Goal: Task Accomplishment & Management: Use online tool/utility

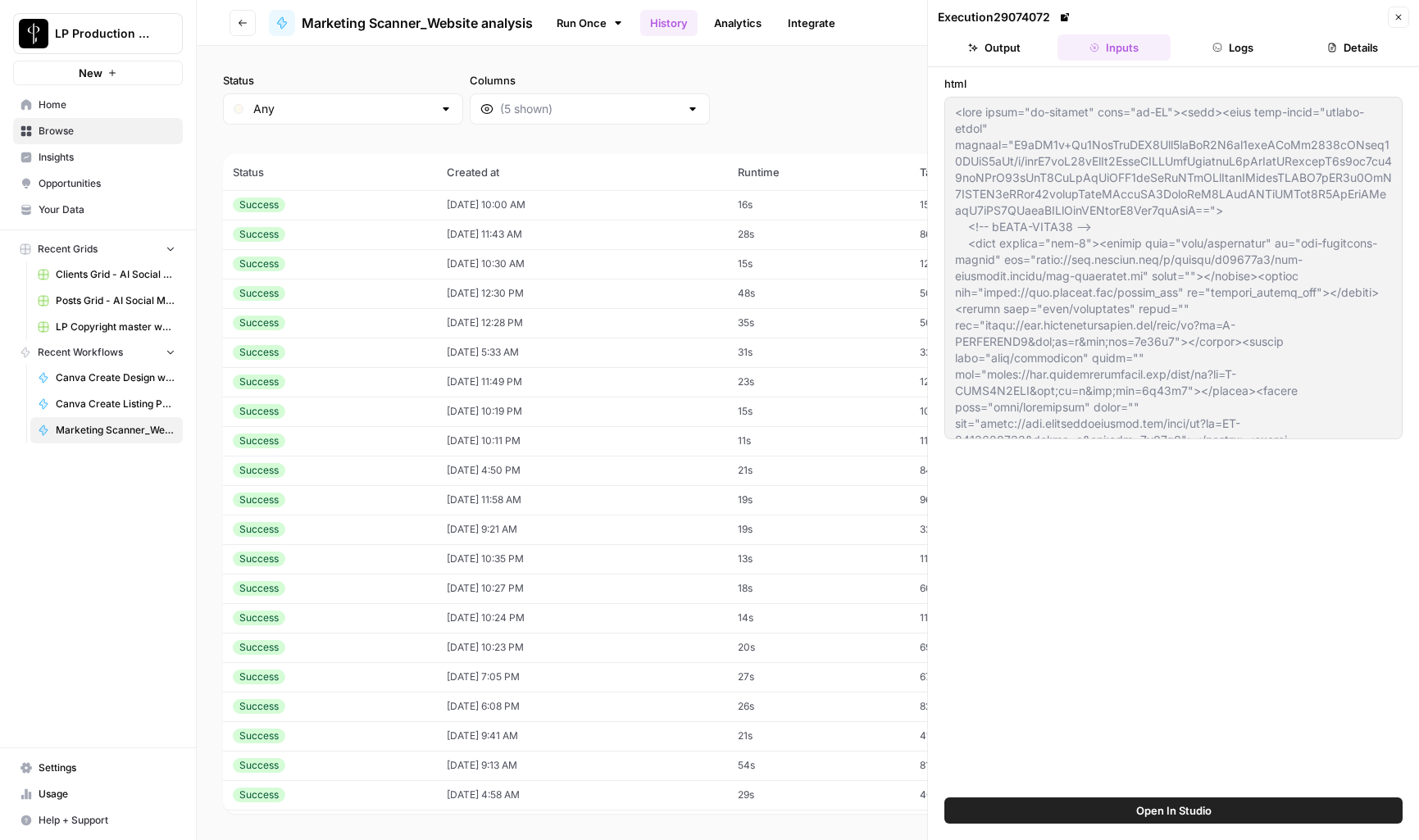
scroll to position [2504, 0]
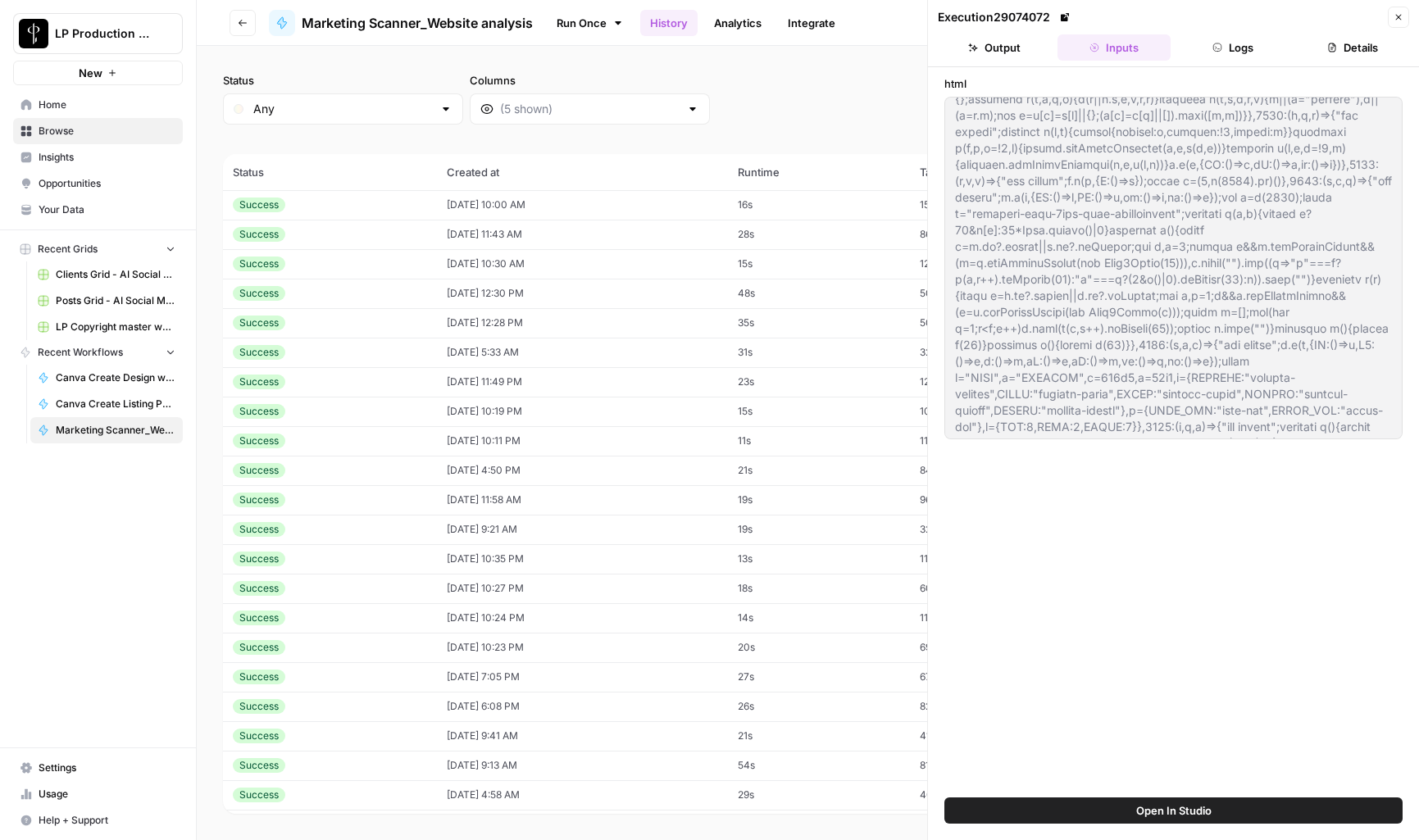
click at [68, 133] on span "Browse" at bounding box center [107, 131] width 137 height 15
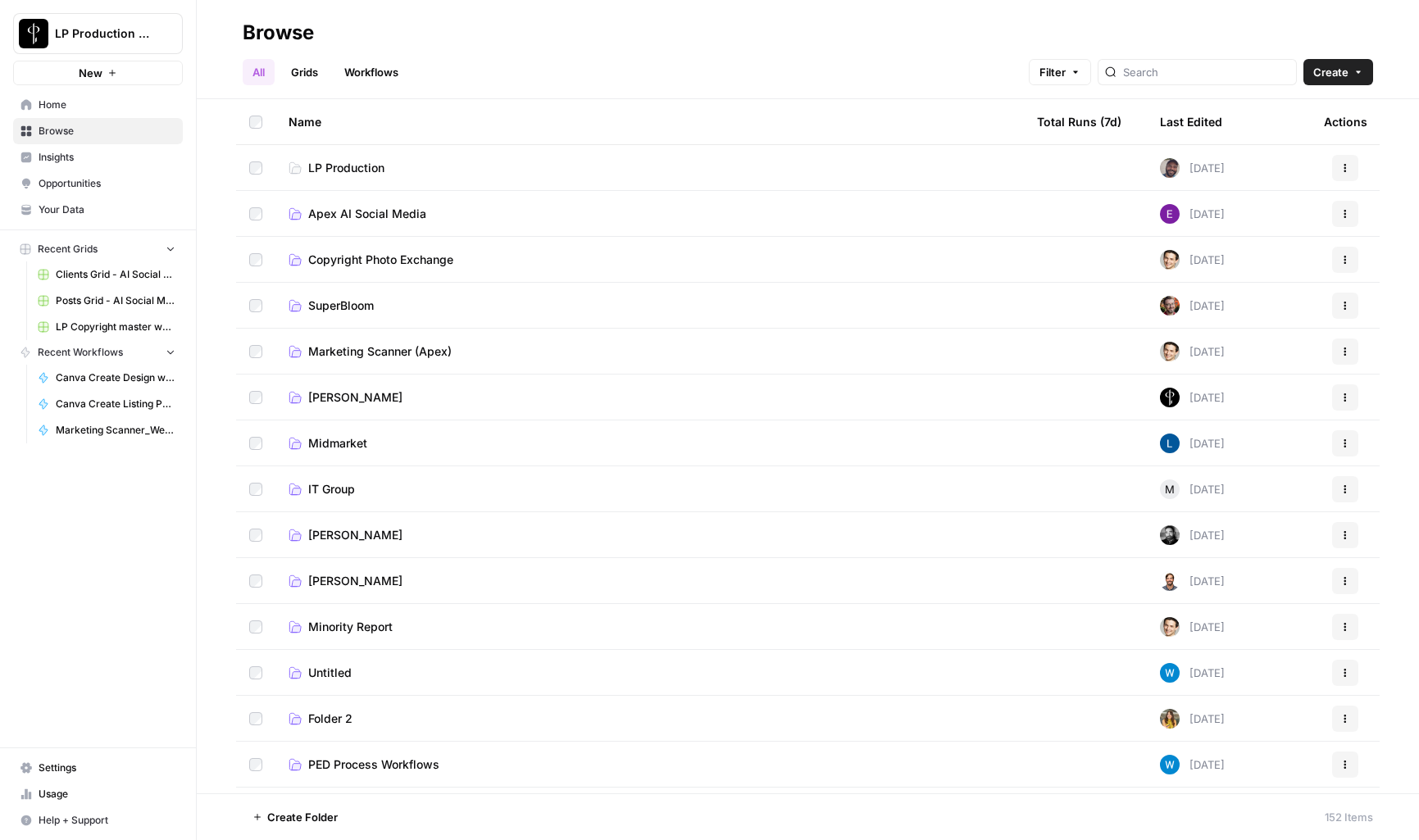
click at [385, 209] on span "Apex AI Social Media" at bounding box center [367, 214] width 118 height 16
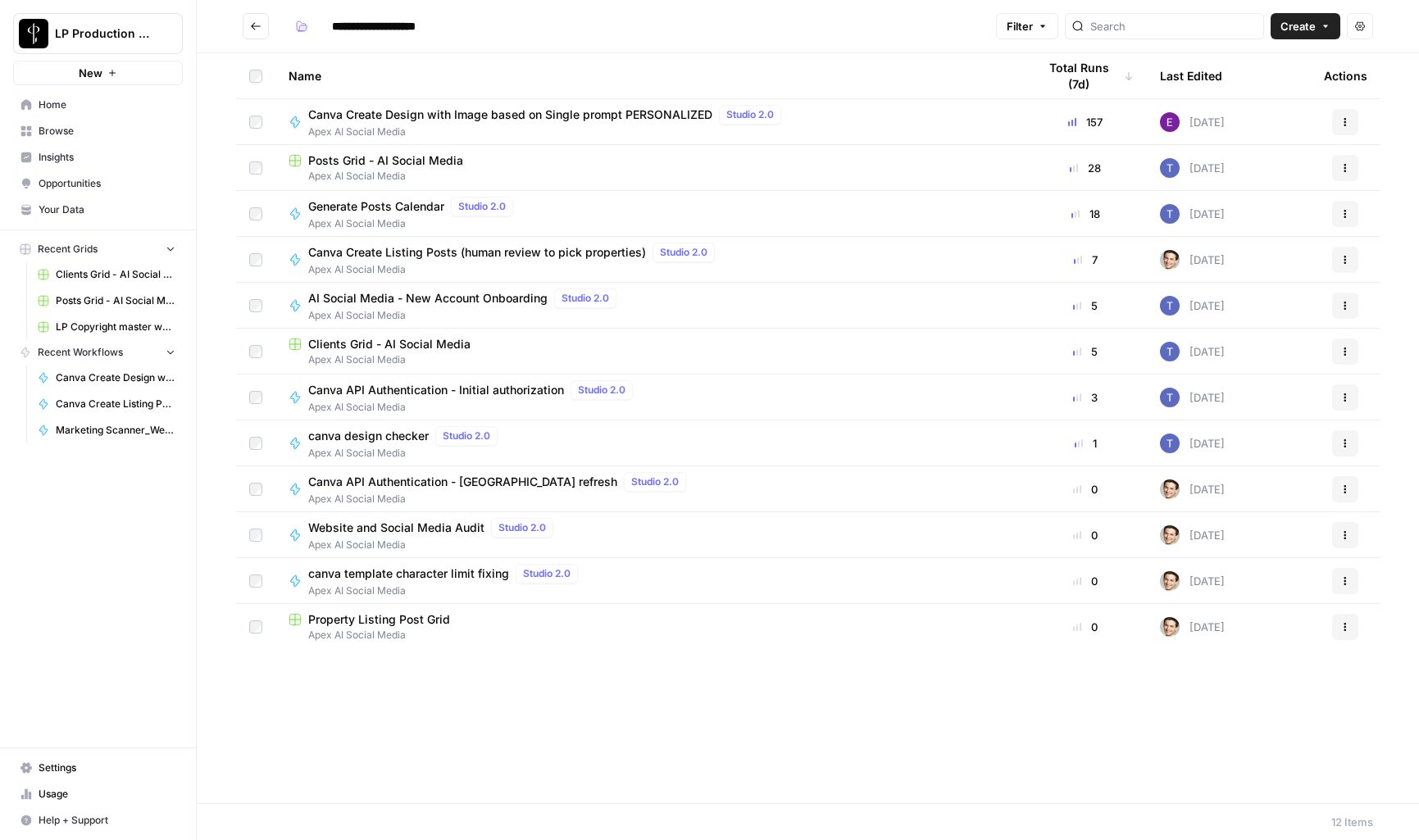
click at [385, 209] on span "Generate Posts Calendar" at bounding box center [376, 206] width 136 height 16
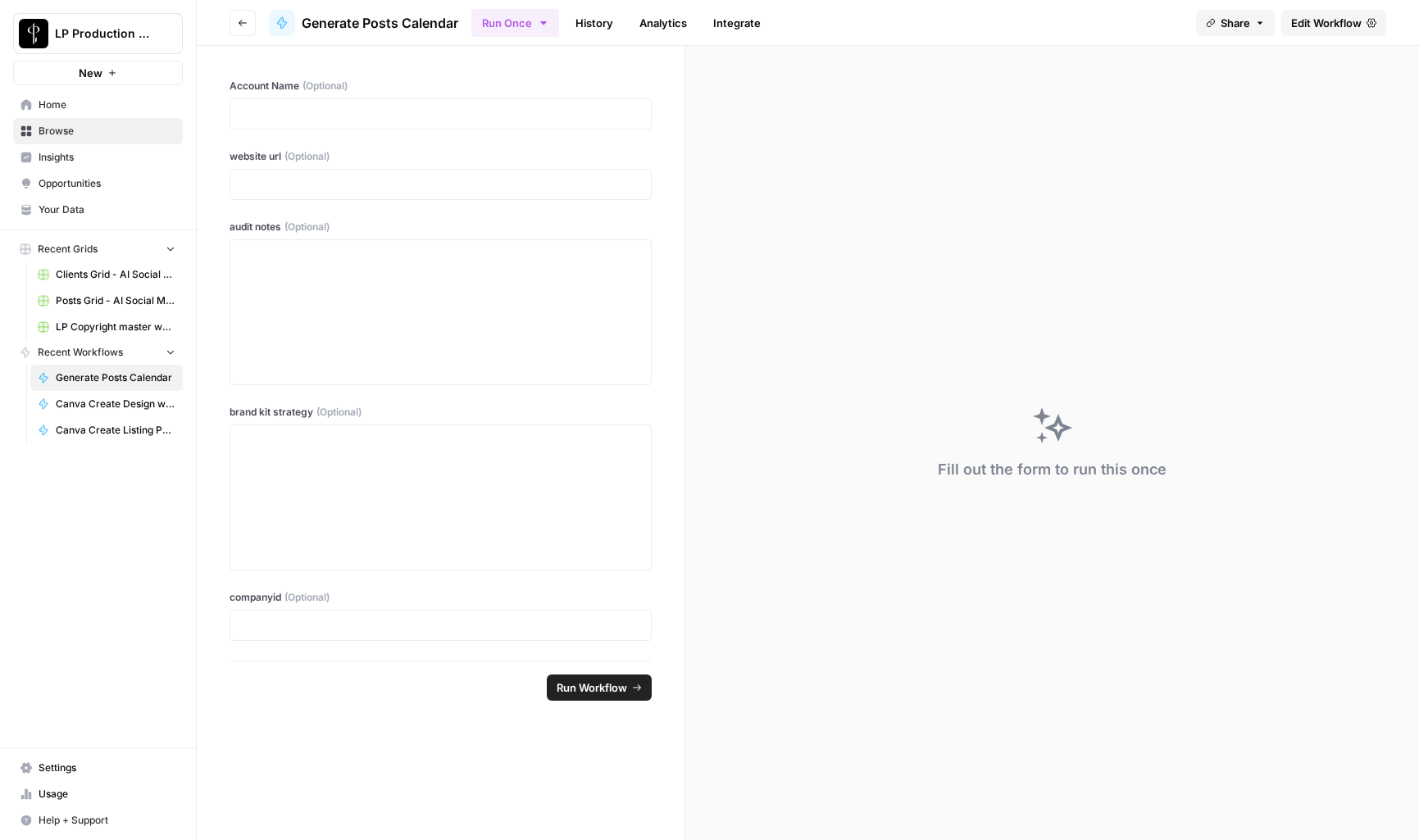
click at [1348, 17] on span "Edit Workflow" at bounding box center [1326, 23] width 70 height 16
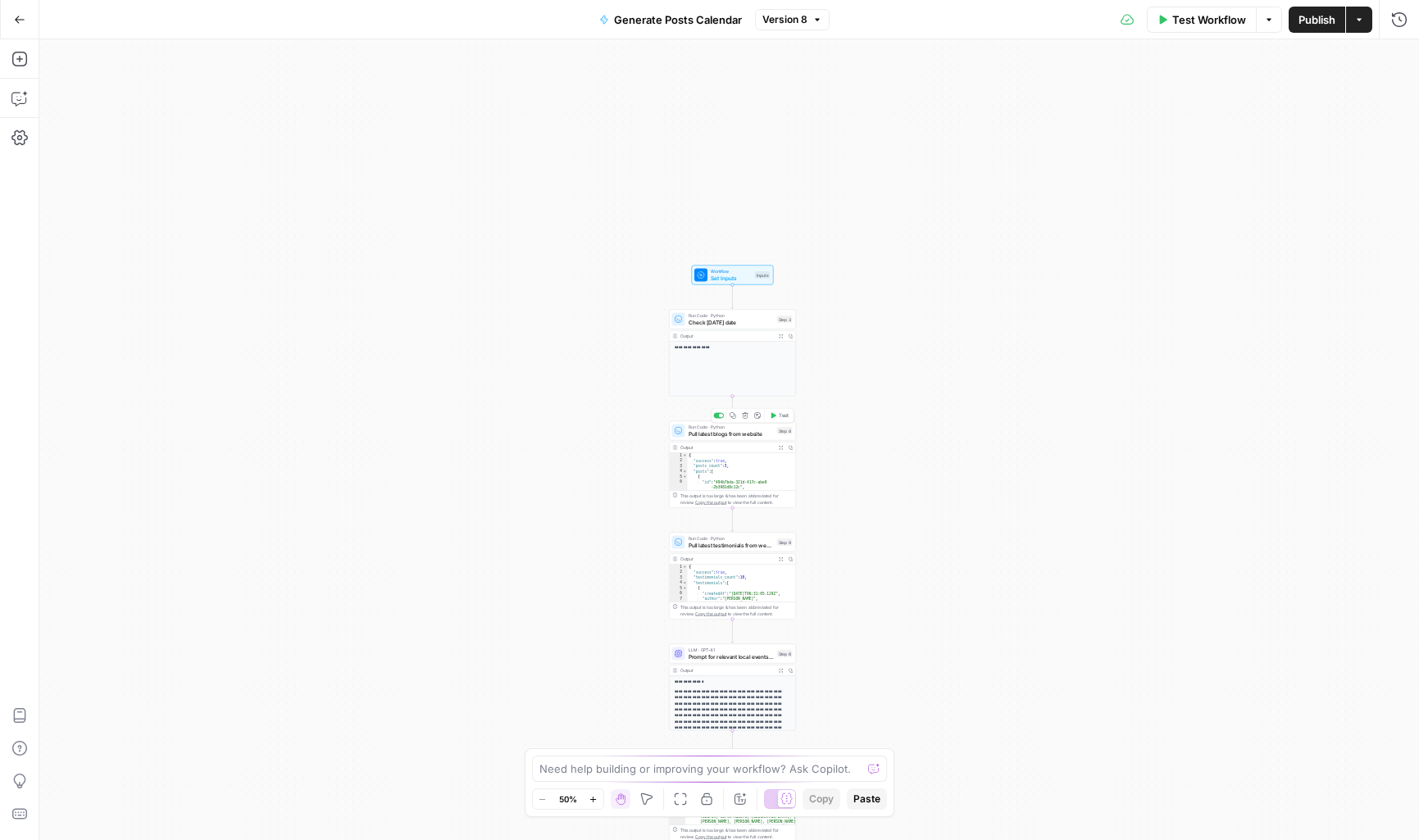
click at [751, 437] on span "Pull latest blogs from website" at bounding box center [732, 433] width 85 height 8
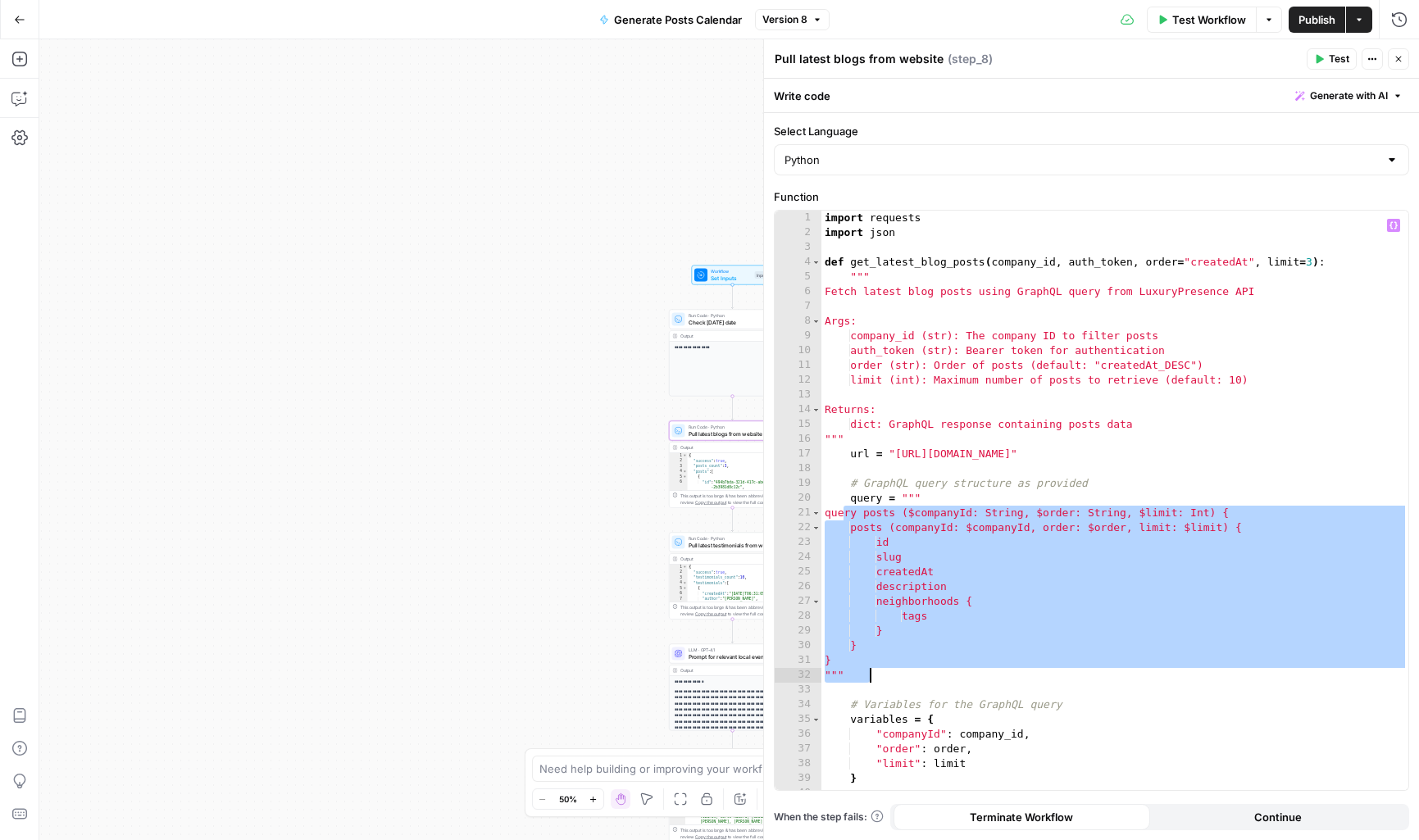
drag, startPoint x: 847, startPoint y: 513, endPoint x: 891, endPoint y: 671, distance: 164.0
click at [891, 671] on div "import requests import json def get_latest_blog_posts ( company_id , auth_token…" at bounding box center [1115, 515] width 587 height 609
type textarea "* *******"
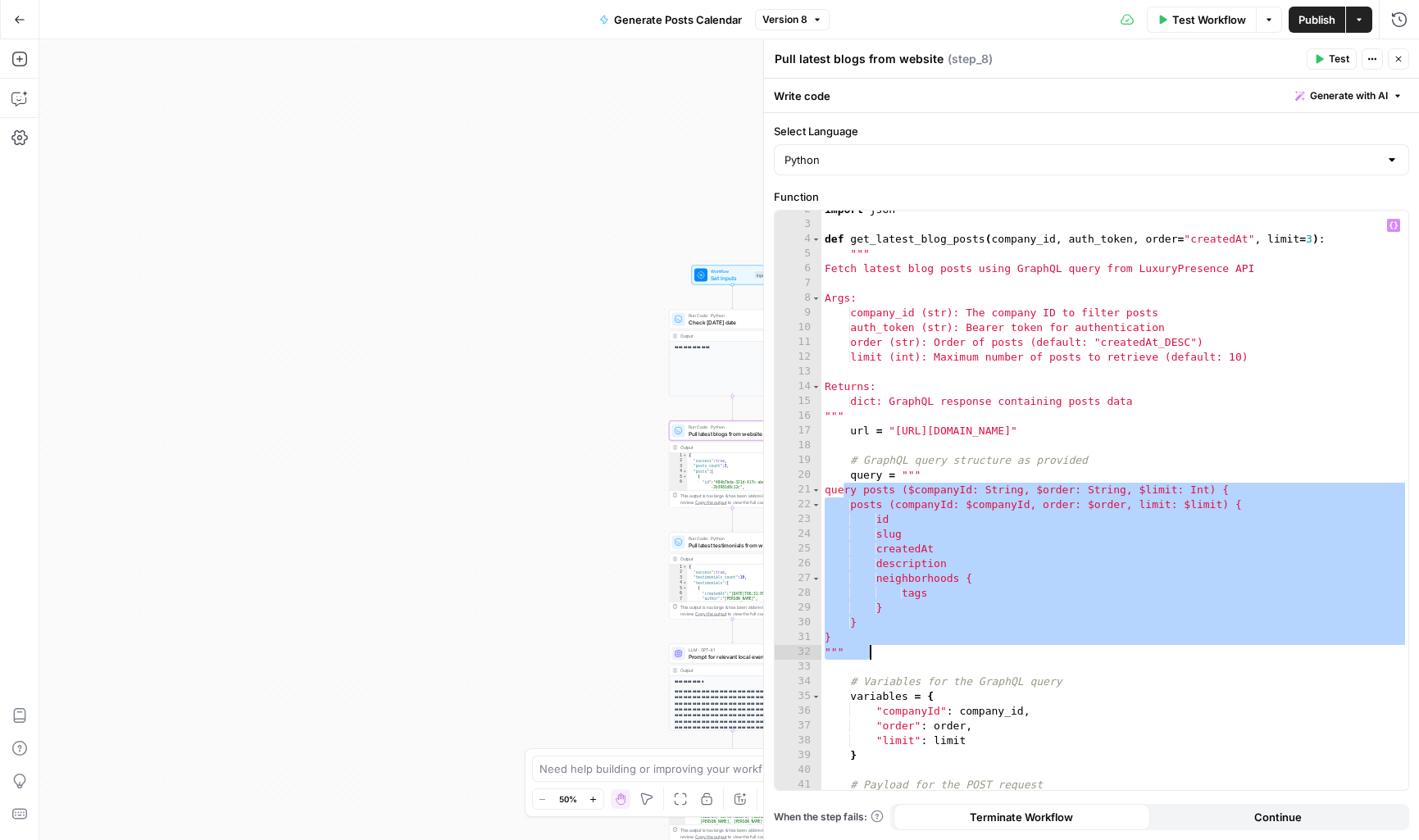
scroll to position [32, 0]
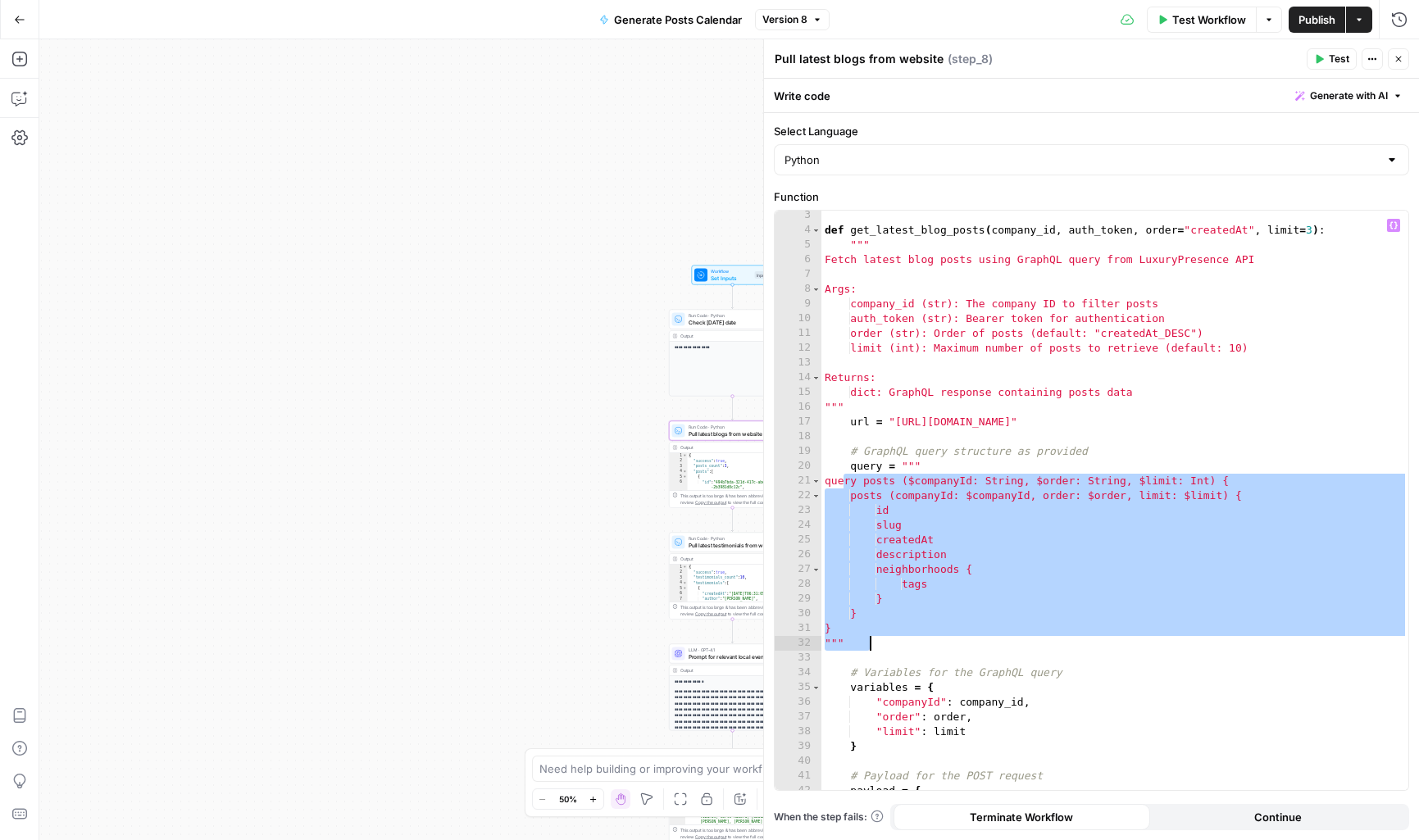
click at [1395, 61] on icon "button" at bounding box center [1399, 59] width 10 height 10
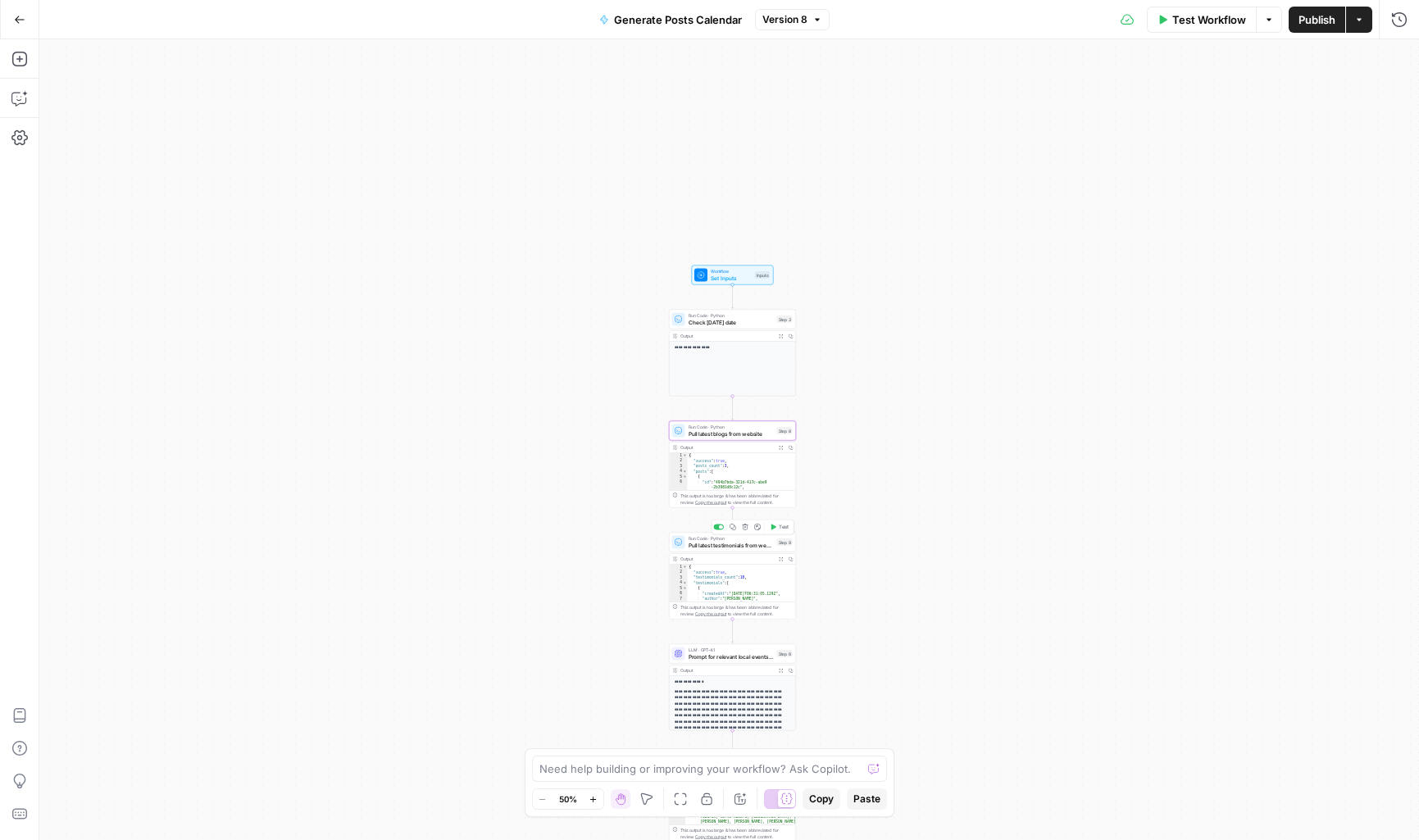
click at [725, 545] on span "Pull latest testimonials from website" at bounding box center [732, 545] width 85 height 8
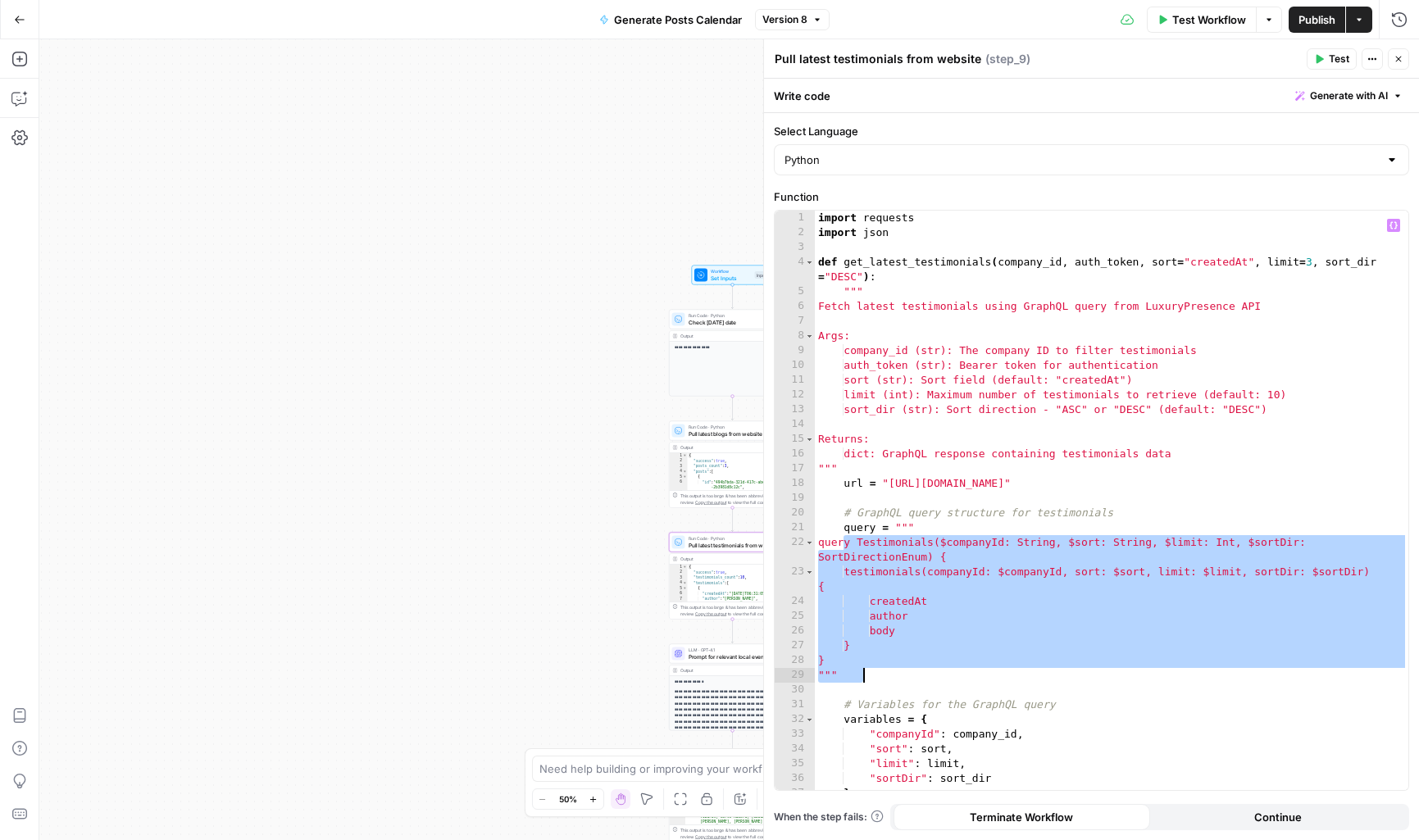
drag, startPoint x: 845, startPoint y: 540, endPoint x: 877, endPoint y: 670, distance: 133.9
click at [877, 670] on div "import requests import json def get_latest_testimonials ( company_id , auth_tok…" at bounding box center [1111, 515] width 594 height 609
type textarea "* *******"
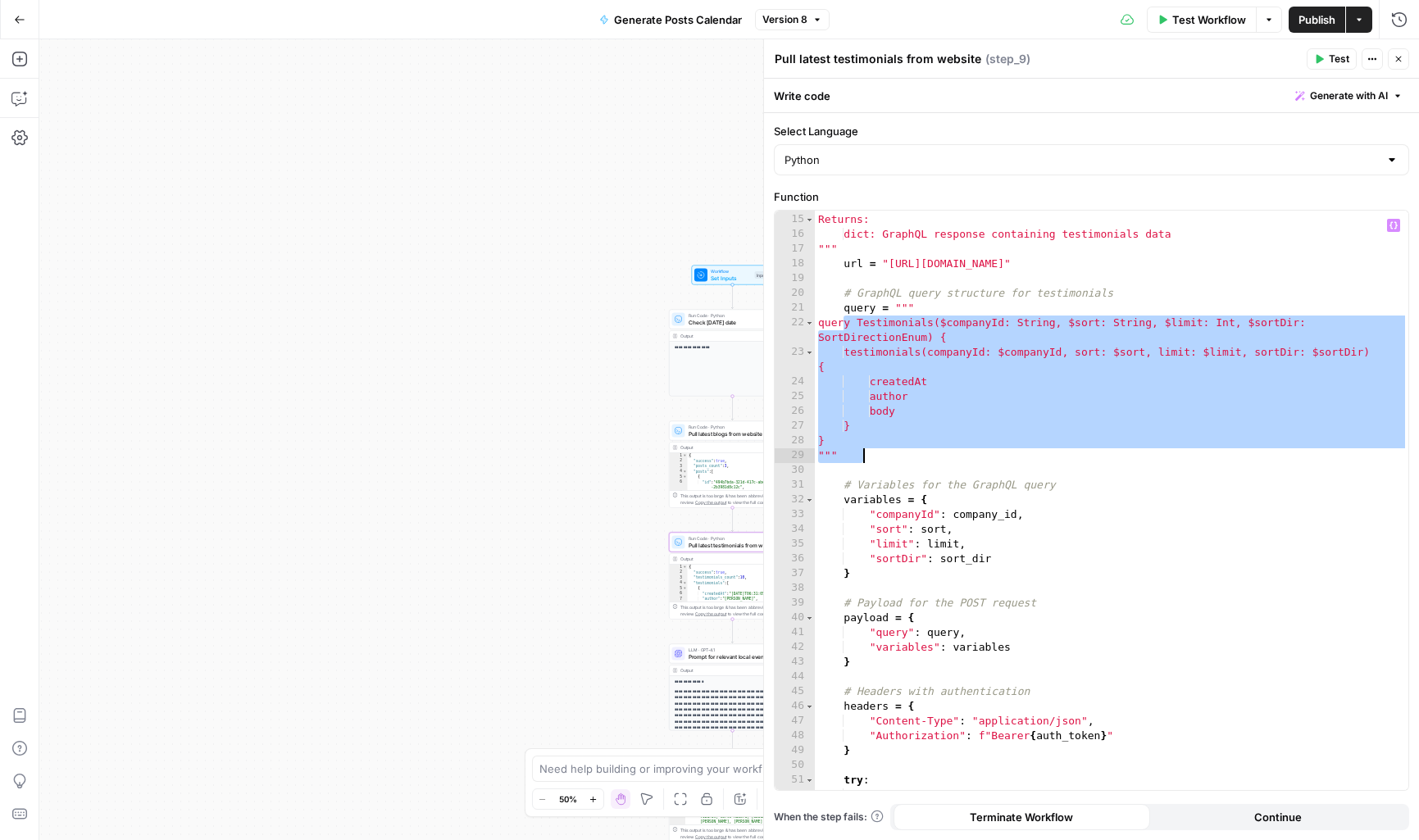
scroll to position [219, 0]
click at [511, 632] on div "**********" at bounding box center [729, 440] width 1380 height 801
click at [1404, 65] on button "Close" at bounding box center [1399, 59] width 21 height 21
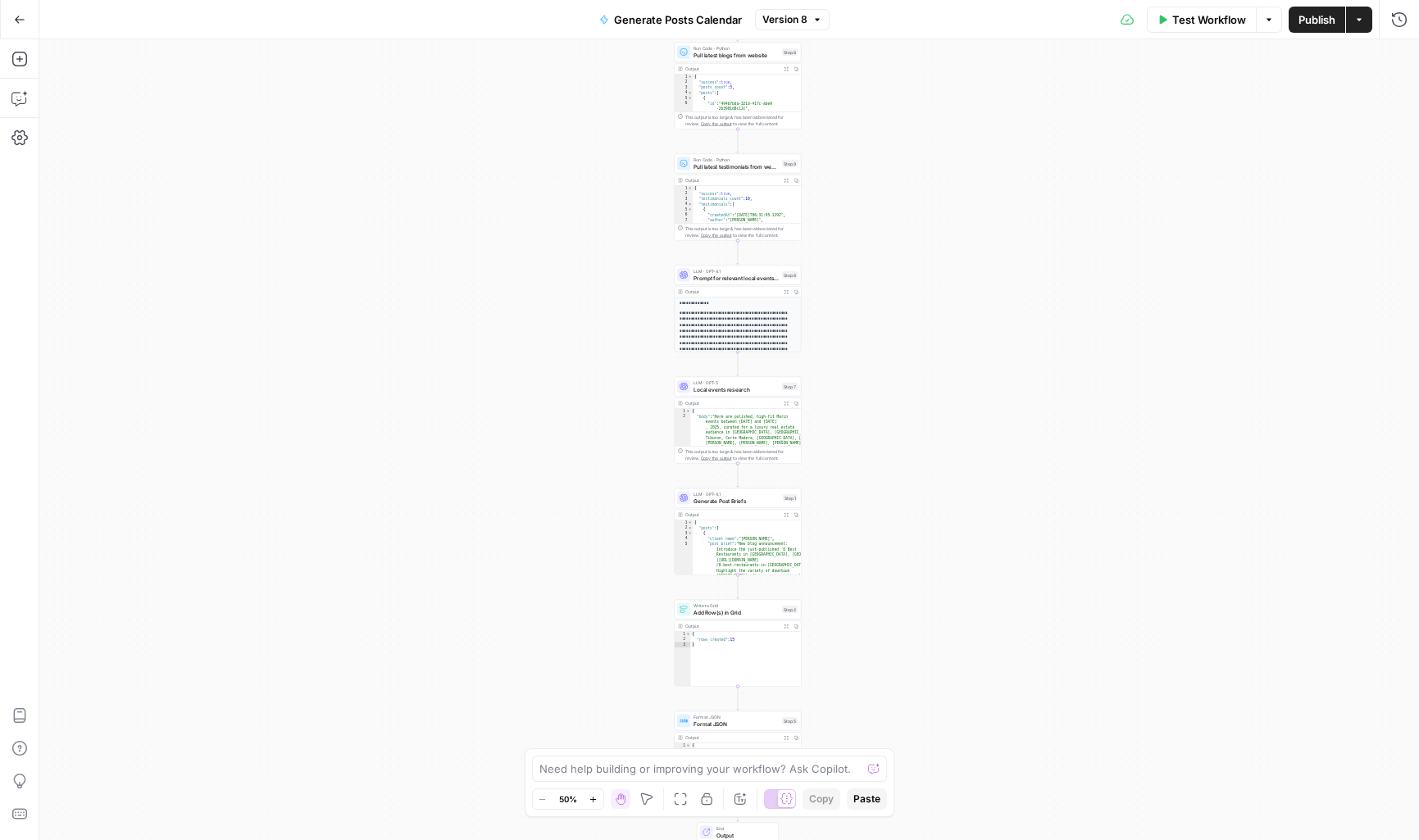
click at [20, 25] on icon "button" at bounding box center [20, 20] width 12 height 12
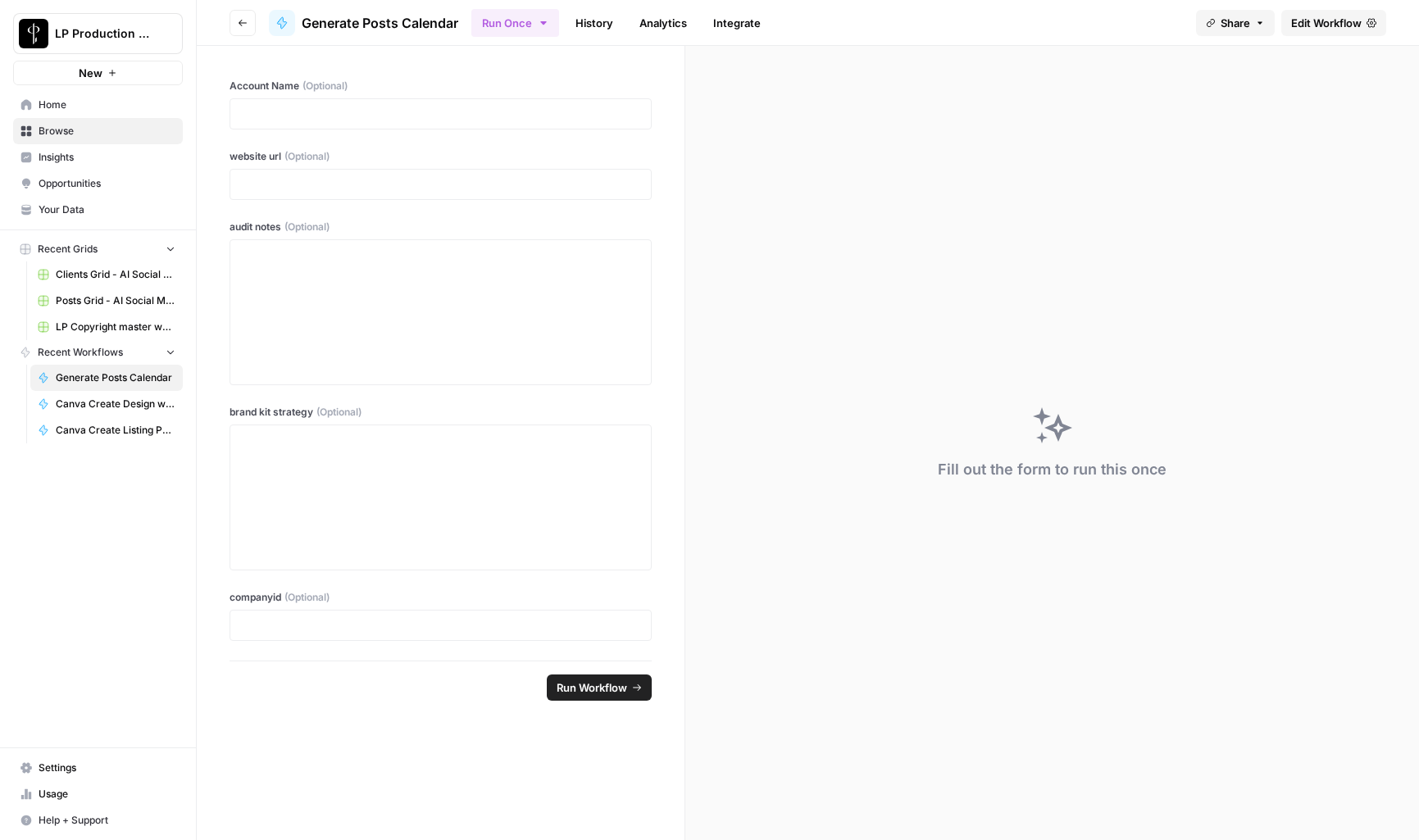
click at [247, 27] on button "Go back" at bounding box center [242, 22] width 26 height 26
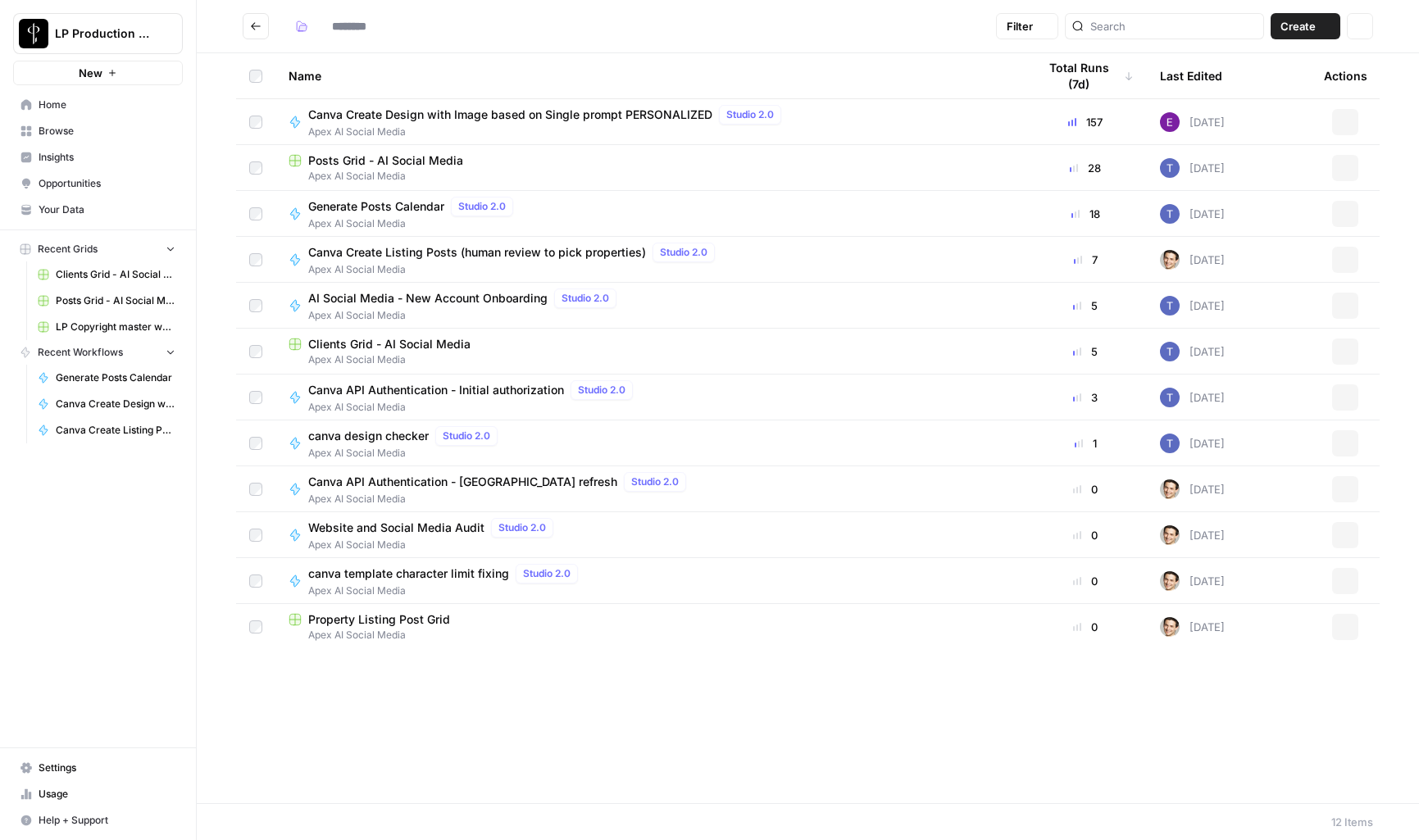
type input "**********"
click at [403, 310] on span "Apex AI Social Media" at bounding box center [466, 315] width 315 height 15
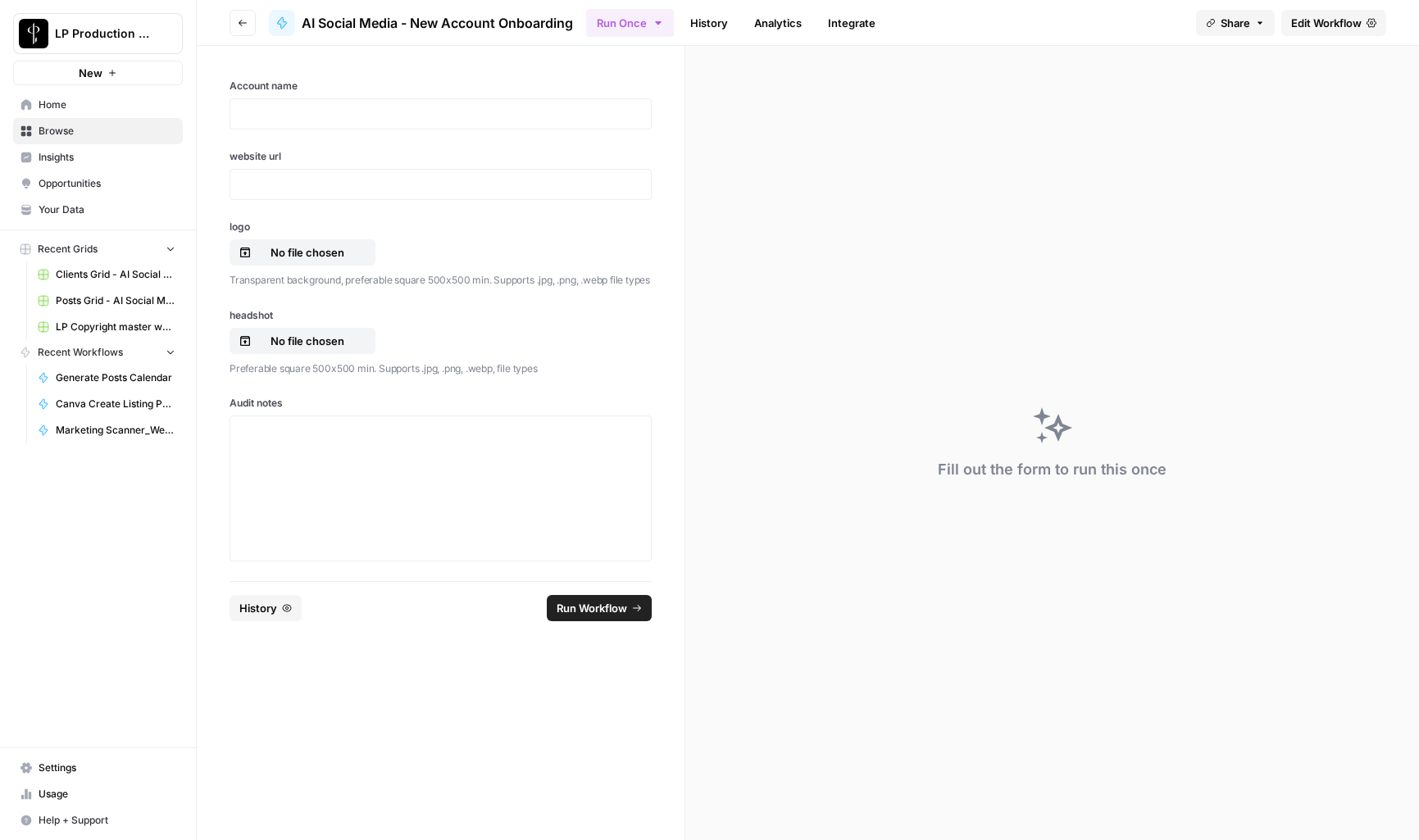
click at [1304, 15] on span "Edit Workflow" at bounding box center [1326, 23] width 70 height 16
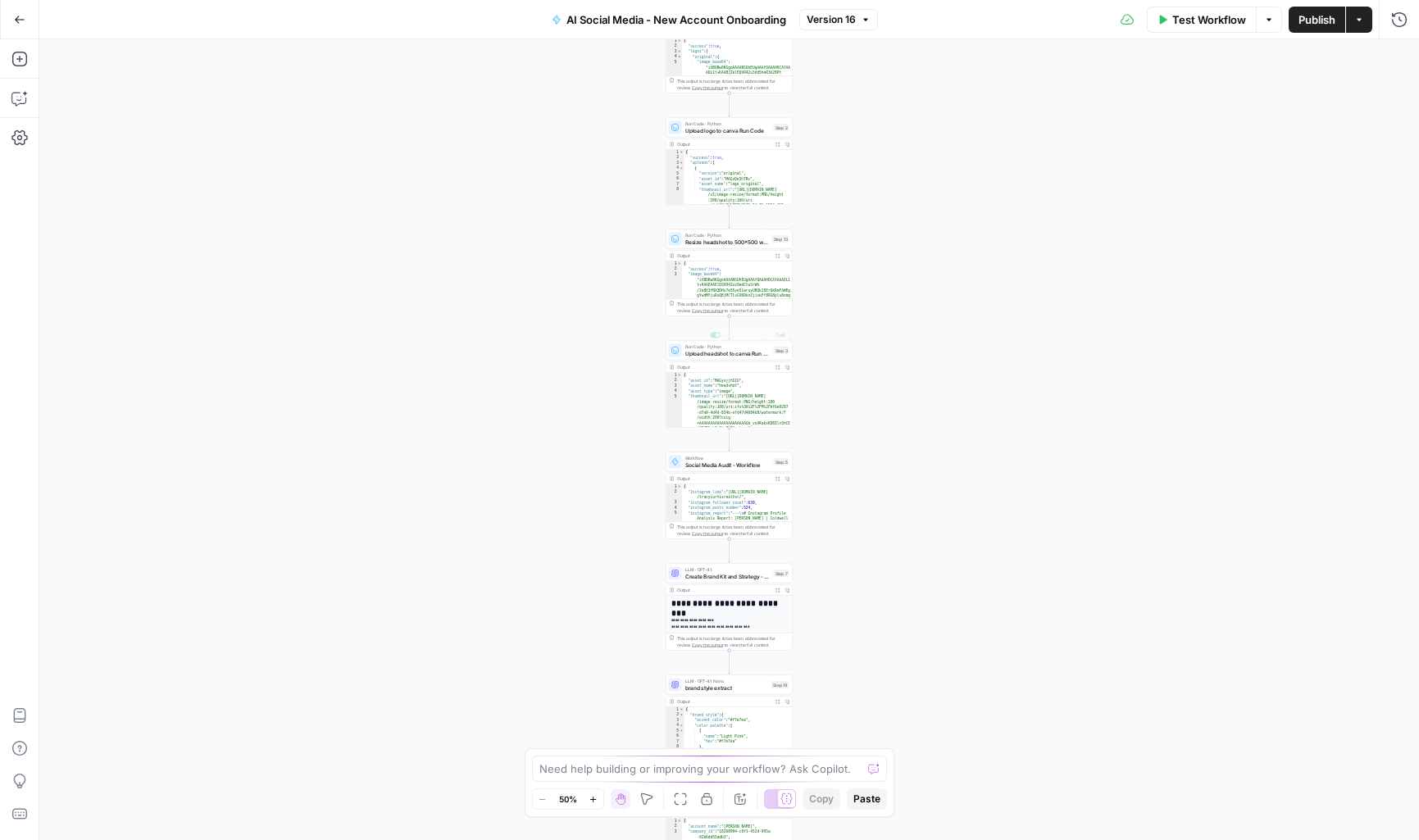
click at [866, 542] on div "Workflow Set Inputs Inputs Run Code · Python Get Company Id Step 15 Output Expa…" at bounding box center [729, 440] width 1380 height 801
click at [814, 436] on div "Workflow Set Inputs Inputs Run Code · Python Get Company Id Step 15 Output Expa…" at bounding box center [729, 440] width 1380 height 801
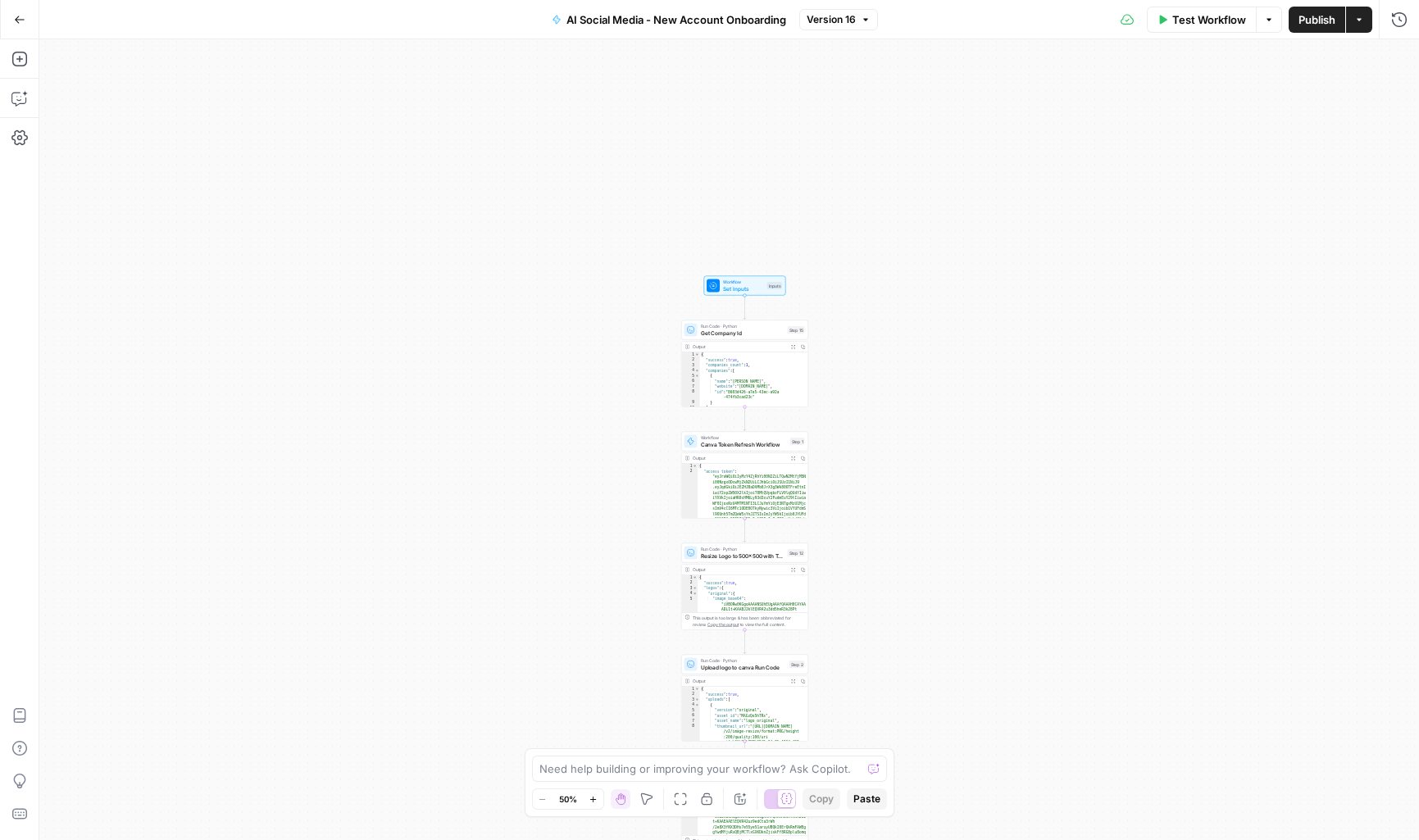
drag, startPoint x: 902, startPoint y: 596, endPoint x: 931, endPoint y: 271, distance: 326.3
click at [931, 271] on div "Workflow Set Inputs Inputs Run Code · Python Get Company Id Step 15 Output Expa…" at bounding box center [729, 440] width 1380 height 801
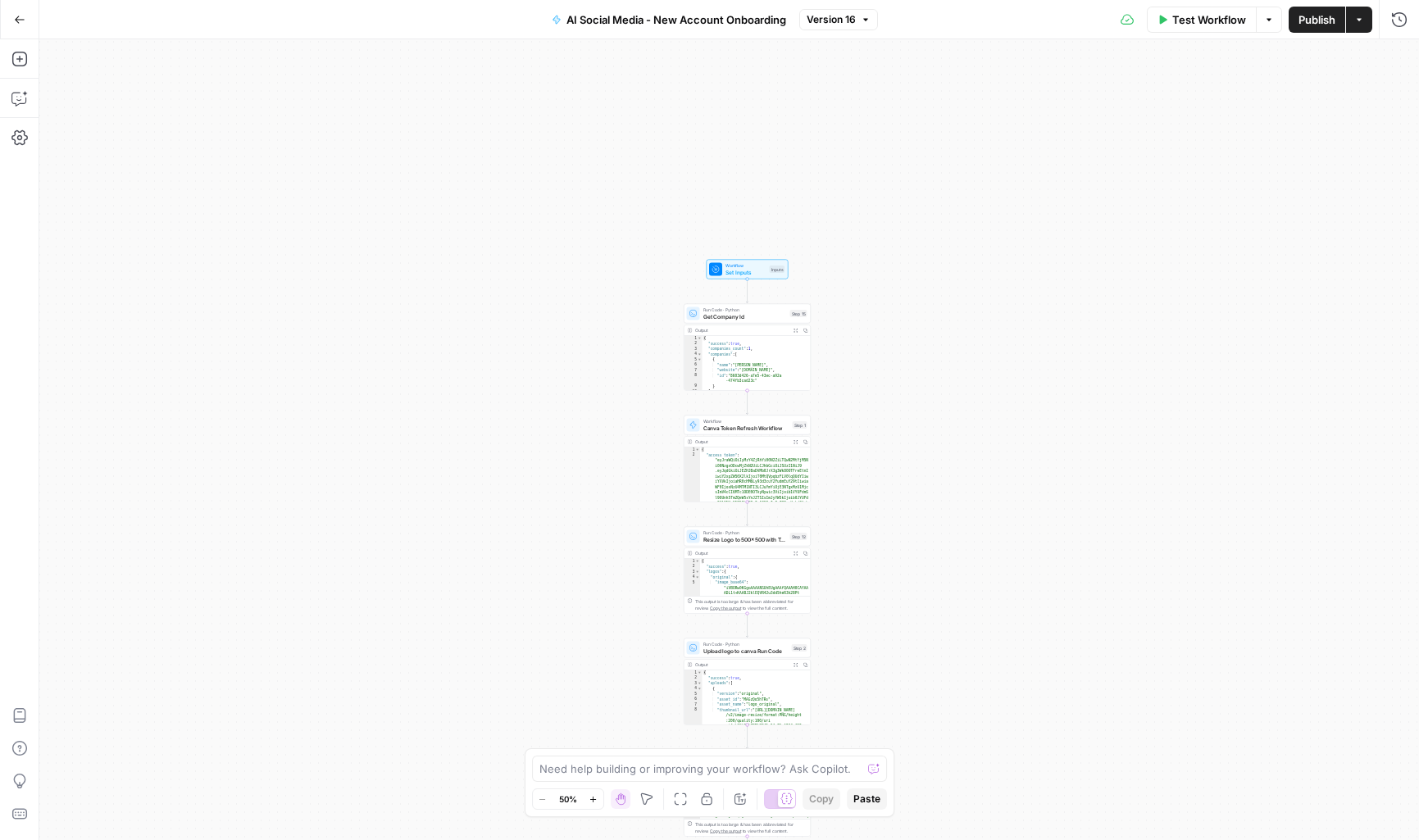
click at [736, 310] on span "Run Code · Python" at bounding box center [745, 309] width 84 height 6
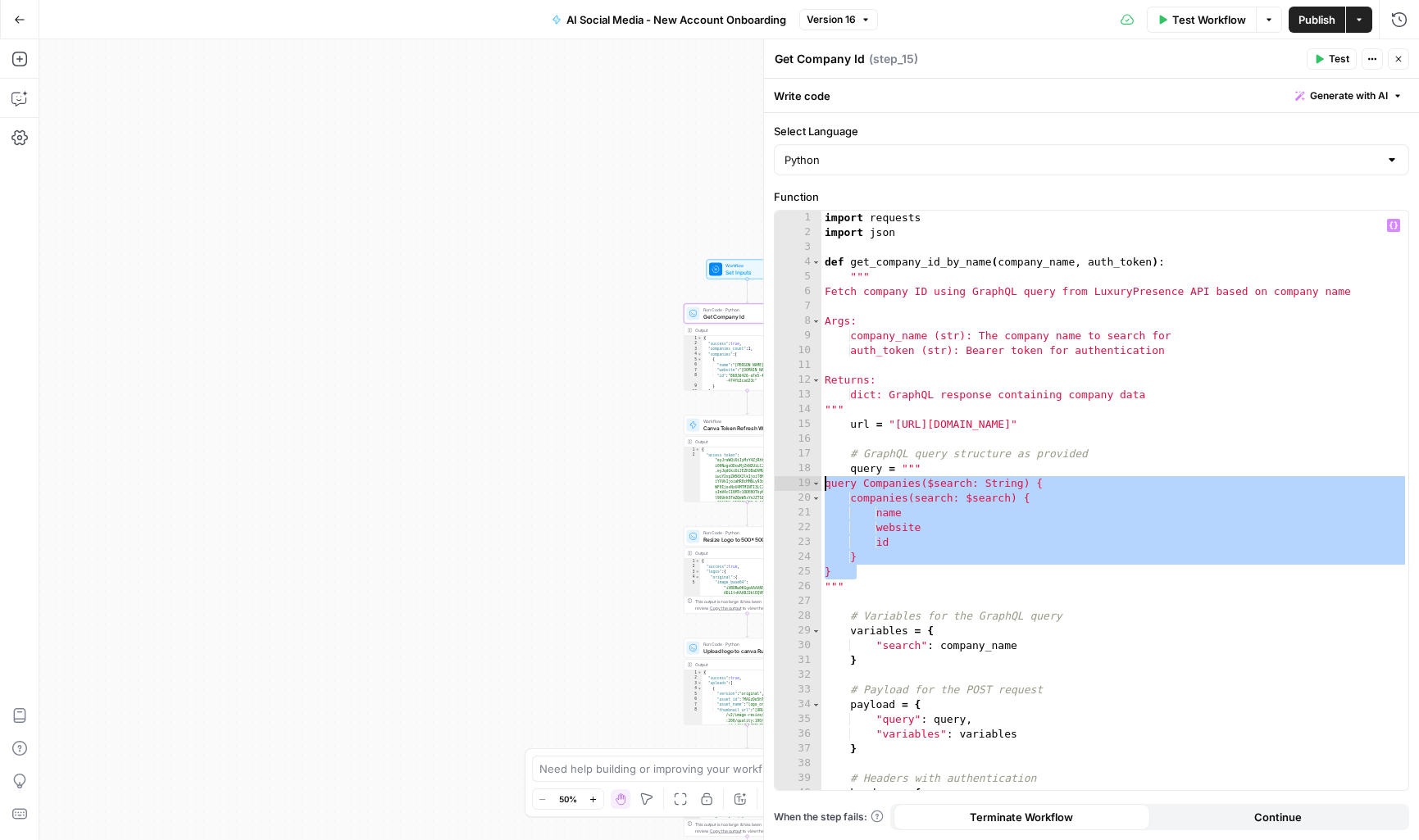
drag, startPoint x: 881, startPoint y: 578, endPoint x: 809, endPoint y: 484, distance: 118.4
click at [809, 484] on div "* 1 2 3 4 5 6 7 8 9 10 11 12 13 14 15 16 17 18 19 20 21 22 23 24 25 26 27 28 29…" at bounding box center [1091, 500] width 634 height 579
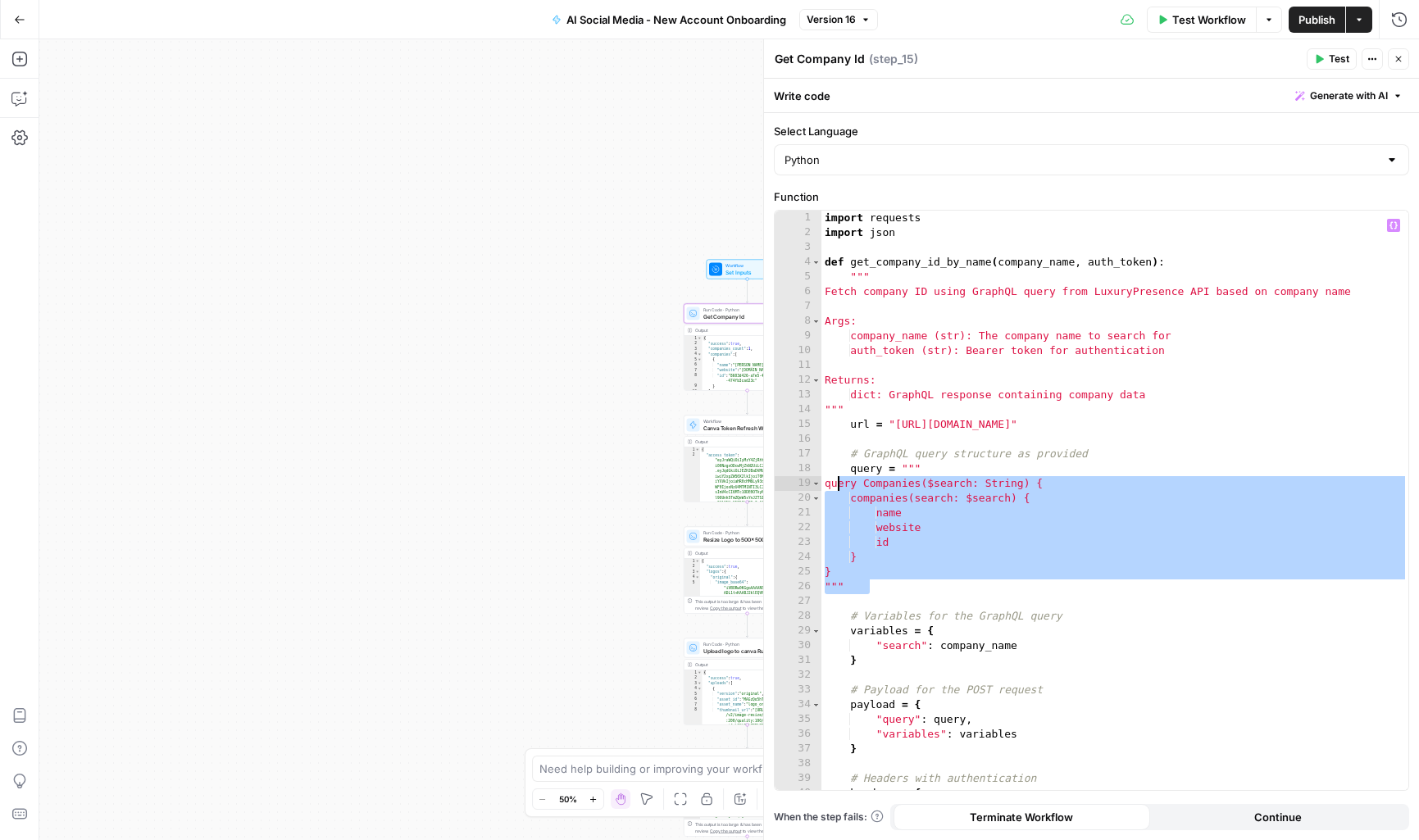
drag, startPoint x: 888, startPoint y: 592, endPoint x: 837, endPoint y: 481, distance: 122.2
click at [837, 481] on div "import requests import json def get_company_id_by_name ( company_name , auth_to…" at bounding box center [1115, 515] width 587 height 609
click at [855, 487] on div "import requests import json def get_company_id_by_name ( company_name , auth_to…" at bounding box center [1115, 515] width 587 height 609
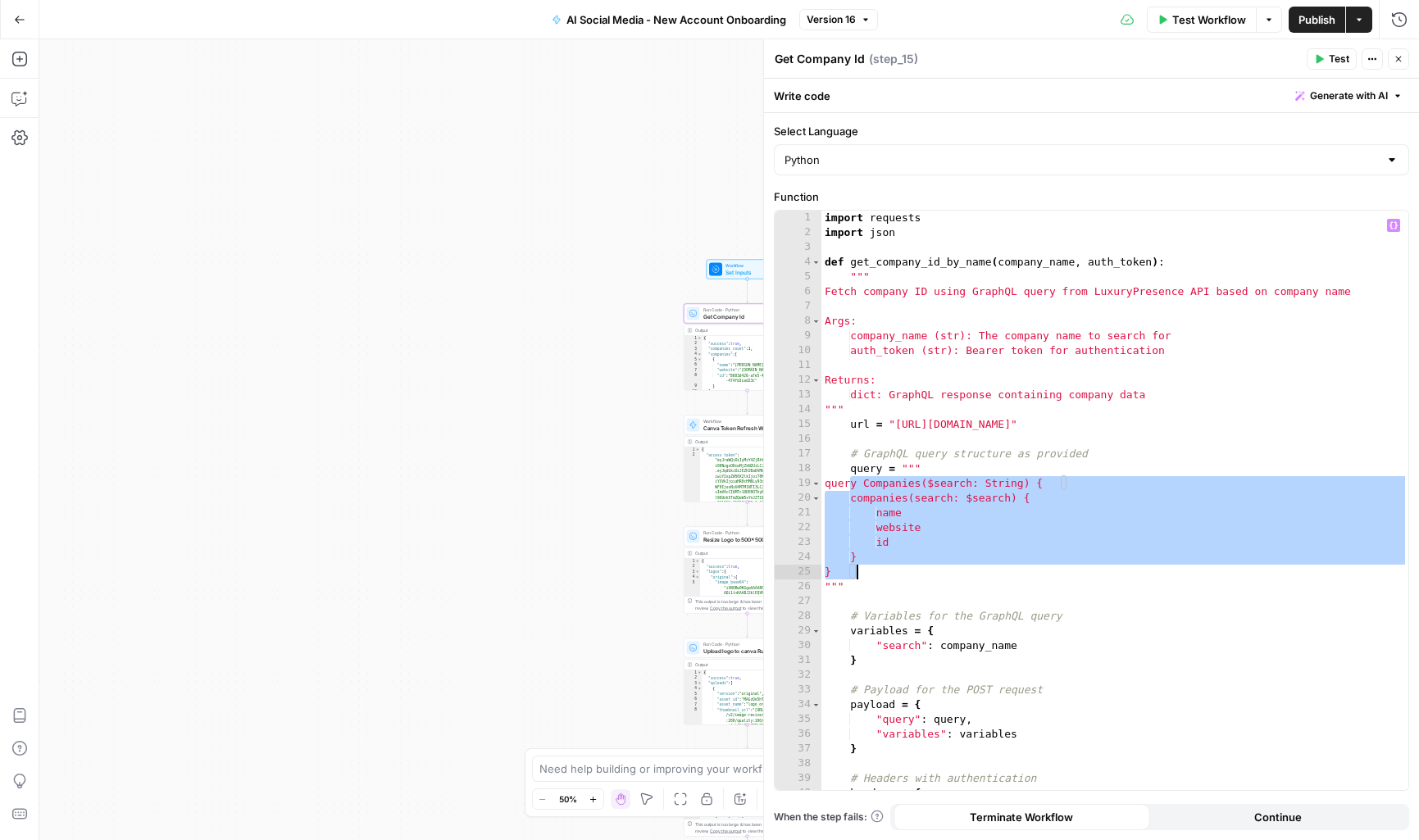
drag, startPoint x: 847, startPoint y: 483, endPoint x: 870, endPoint y: 570, distance: 90.0
click at [870, 570] on div "import requests import json def get_company_id_by_name ( company_name , auth_to…" at bounding box center [1115, 515] width 587 height 609
type textarea "* *****"
drag, startPoint x: 1392, startPoint y: 62, endPoint x: 1159, endPoint y: 73, distance: 233.3
click at [1391, 61] on button "Close" at bounding box center [1399, 59] width 21 height 21
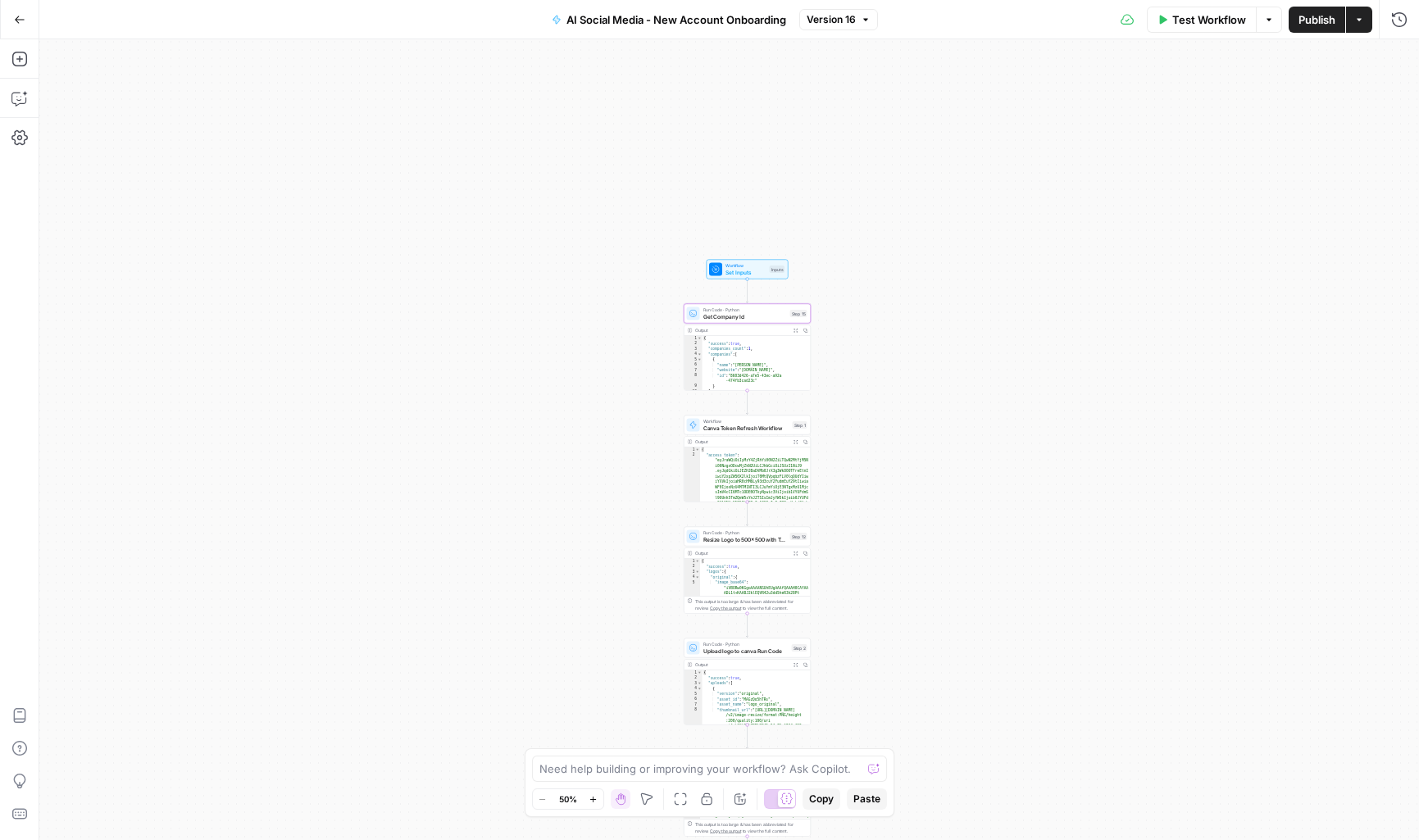
click at [28, 20] on button "Go Back" at bounding box center [20, 20] width 29 height 29
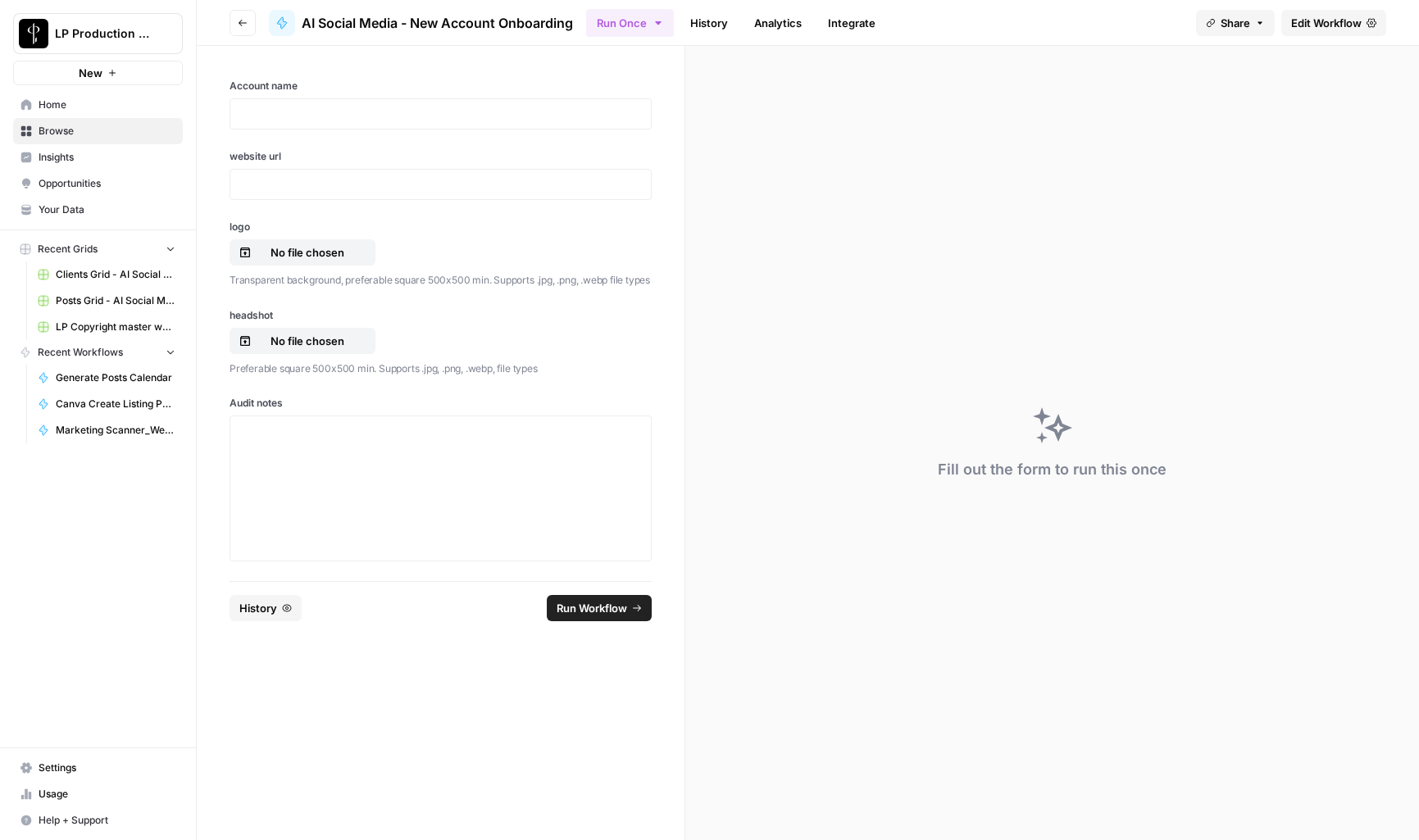
click at [255, 25] on button "Go back" at bounding box center [242, 22] width 26 height 26
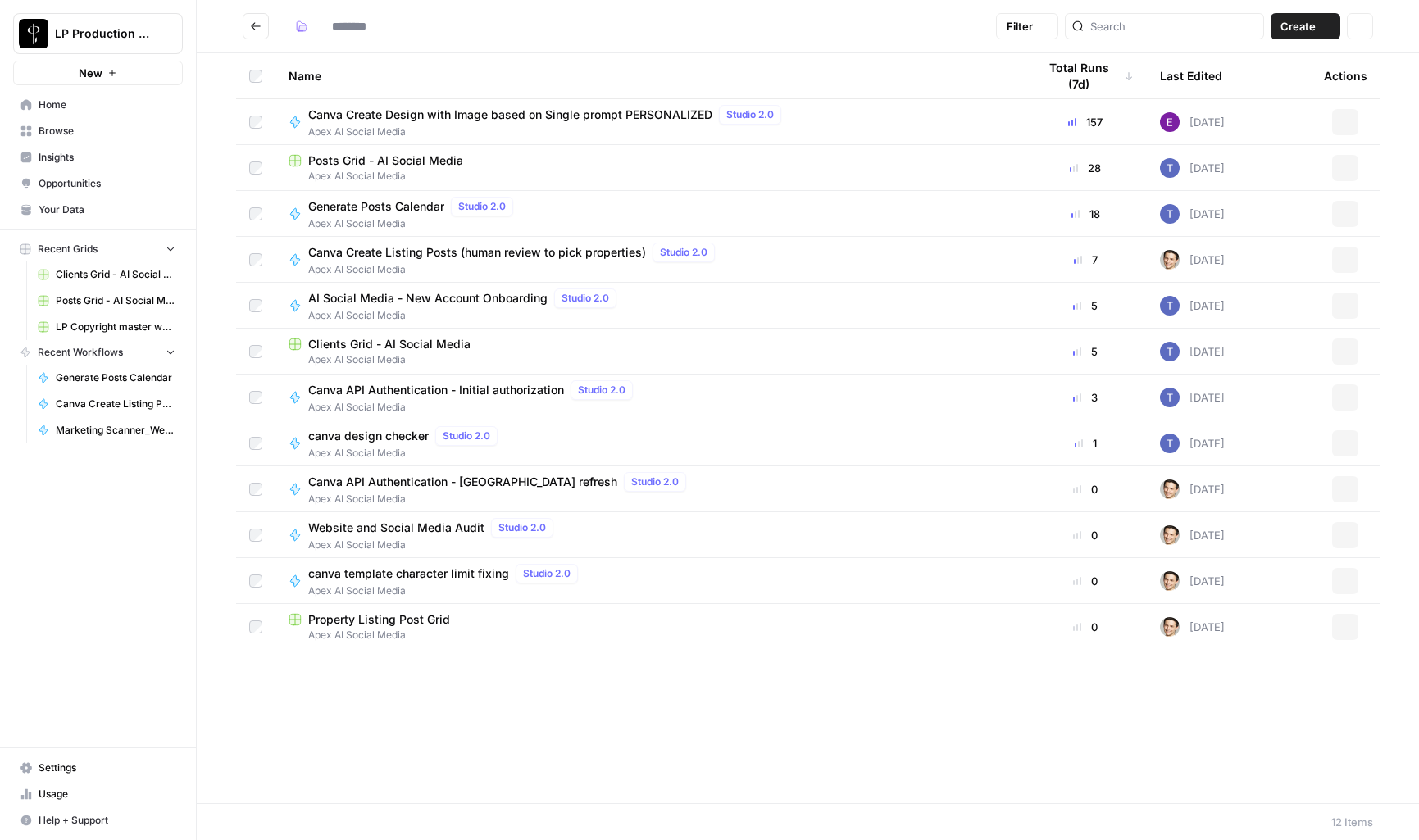
type input "**********"
click at [399, 256] on span "Canva Create Listing Posts (human review to pick properties)" at bounding box center [476, 252] width 337 height 16
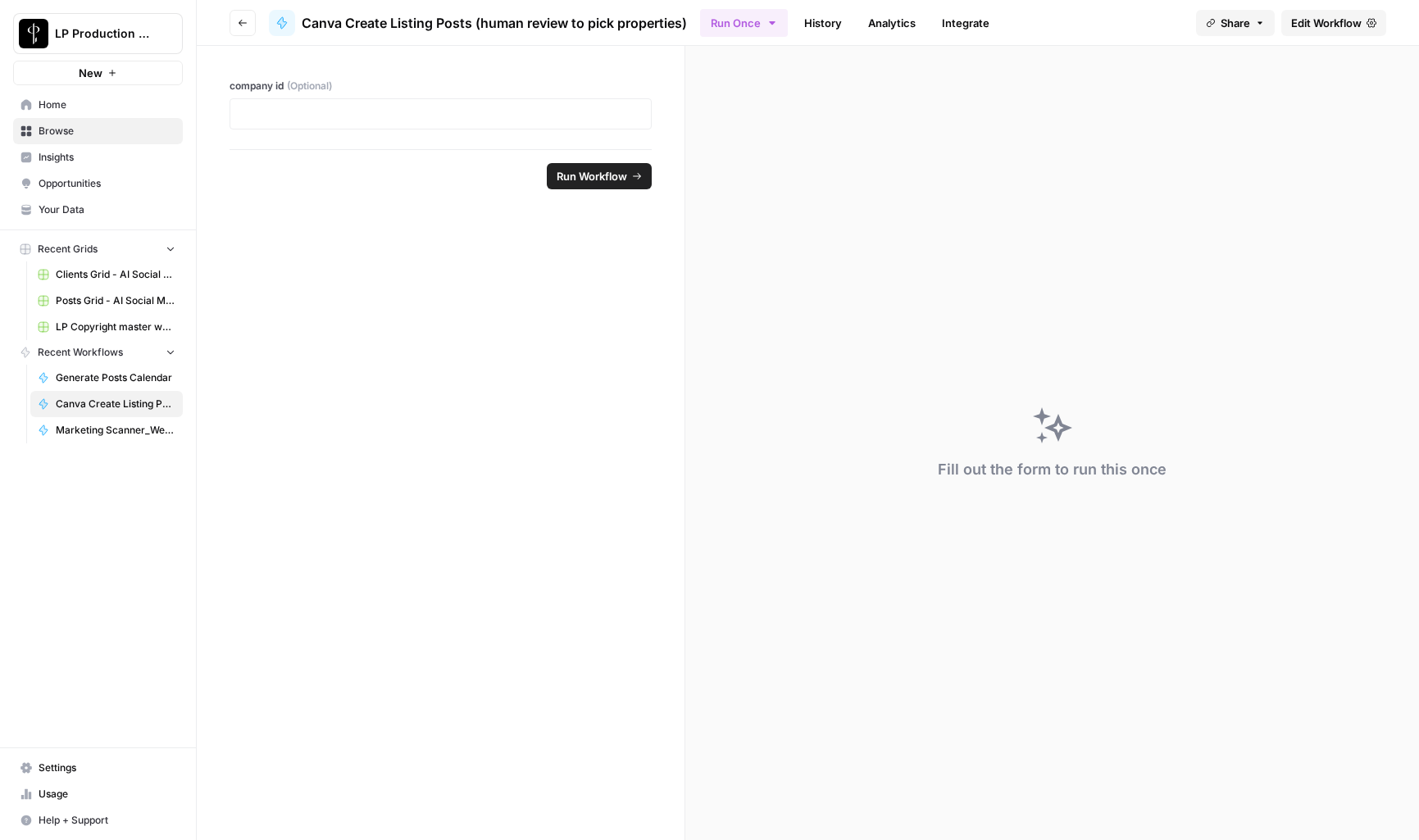
click at [1352, 21] on span "Edit Workflow" at bounding box center [1326, 23] width 70 height 16
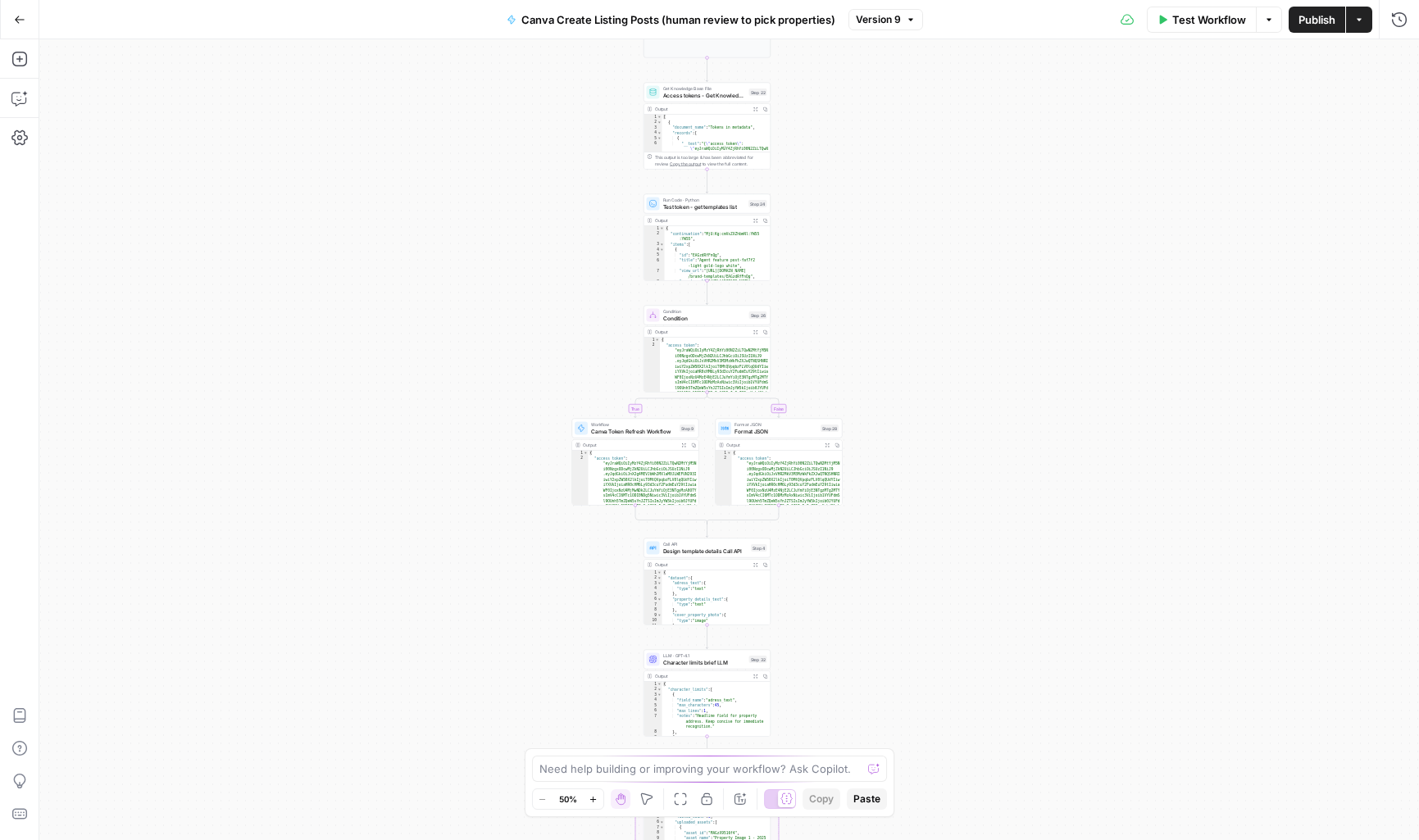
drag, startPoint x: 544, startPoint y: 311, endPoint x: 499, endPoint y: 472, distance: 167.2
click at [523, 617] on div "true false Workflow Set Inputs Inputs Run Code · Python Get listings Step 33 Ou…" at bounding box center [729, 440] width 1380 height 801
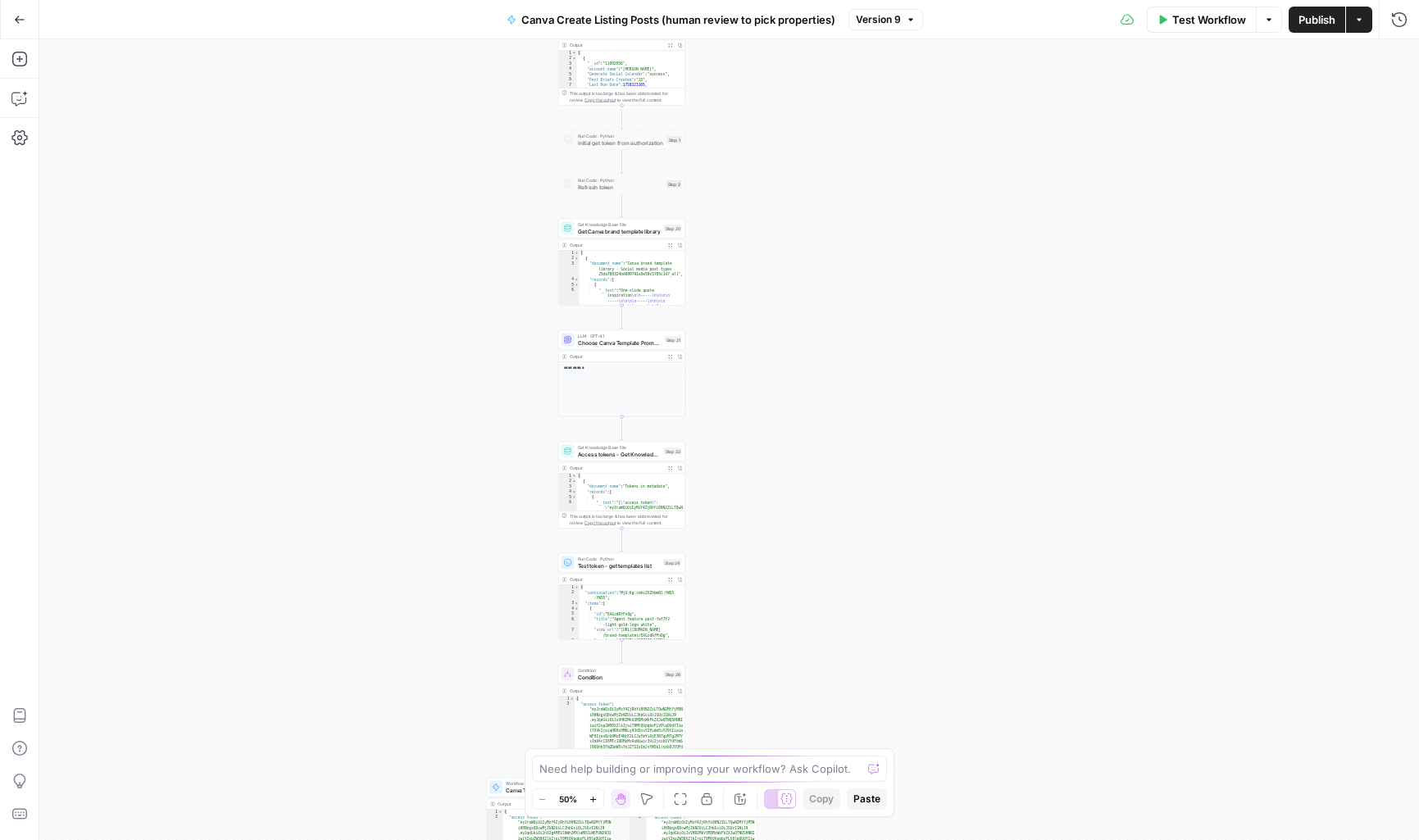
drag, startPoint x: 542, startPoint y: 264, endPoint x: 512, endPoint y: 362, distance: 102.5
click at [452, 553] on div "true false Workflow Set Inputs Inputs Run Code · Python Get listings Step 33 Ou…" at bounding box center [729, 440] width 1380 height 801
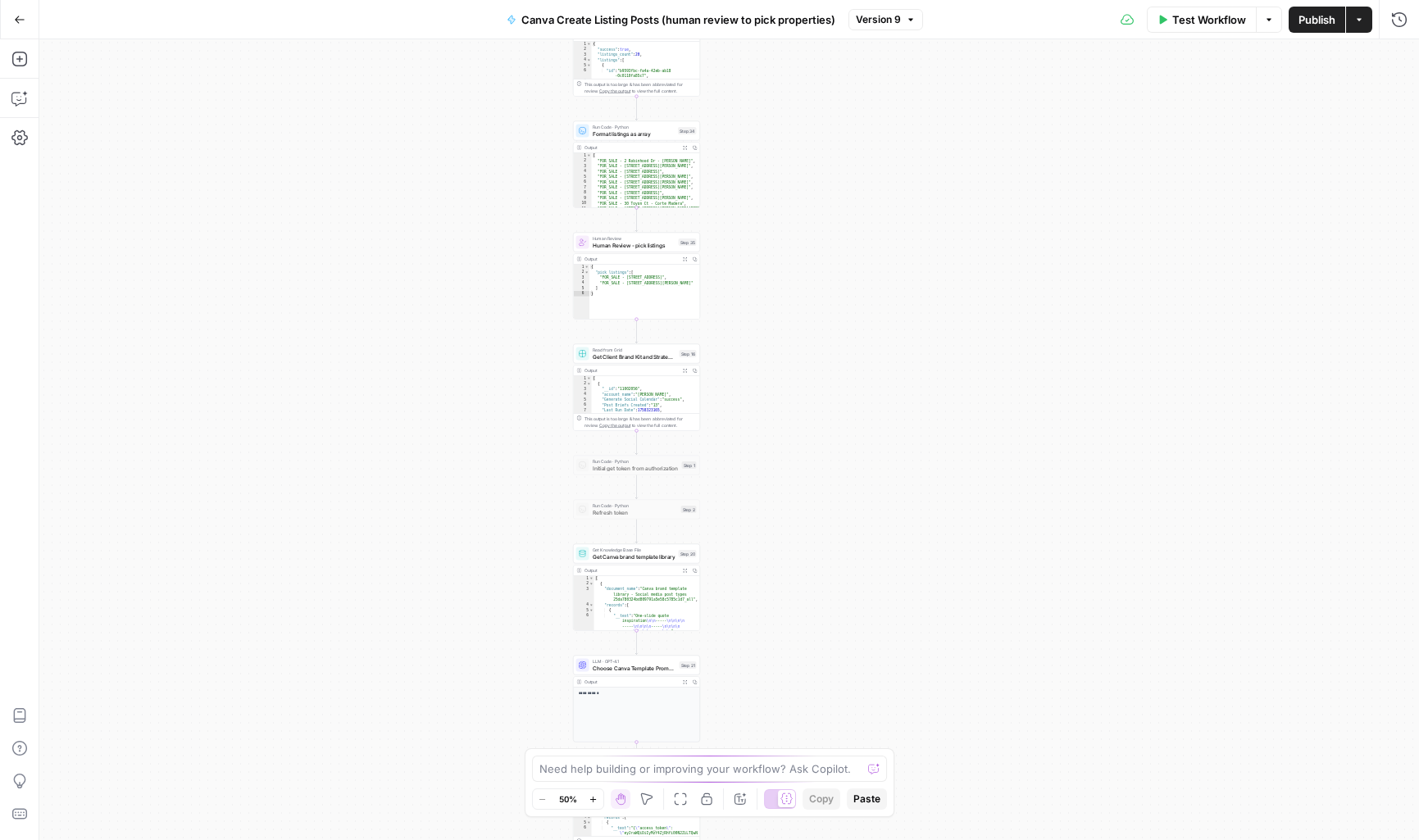
drag, startPoint x: 511, startPoint y: 118, endPoint x: 529, endPoint y: 468, distance: 350.5
click at [529, 475] on div "true false Workflow Set Inputs Inputs Run Code · Python Get listings Step 33 Ou…" at bounding box center [729, 440] width 1380 height 801
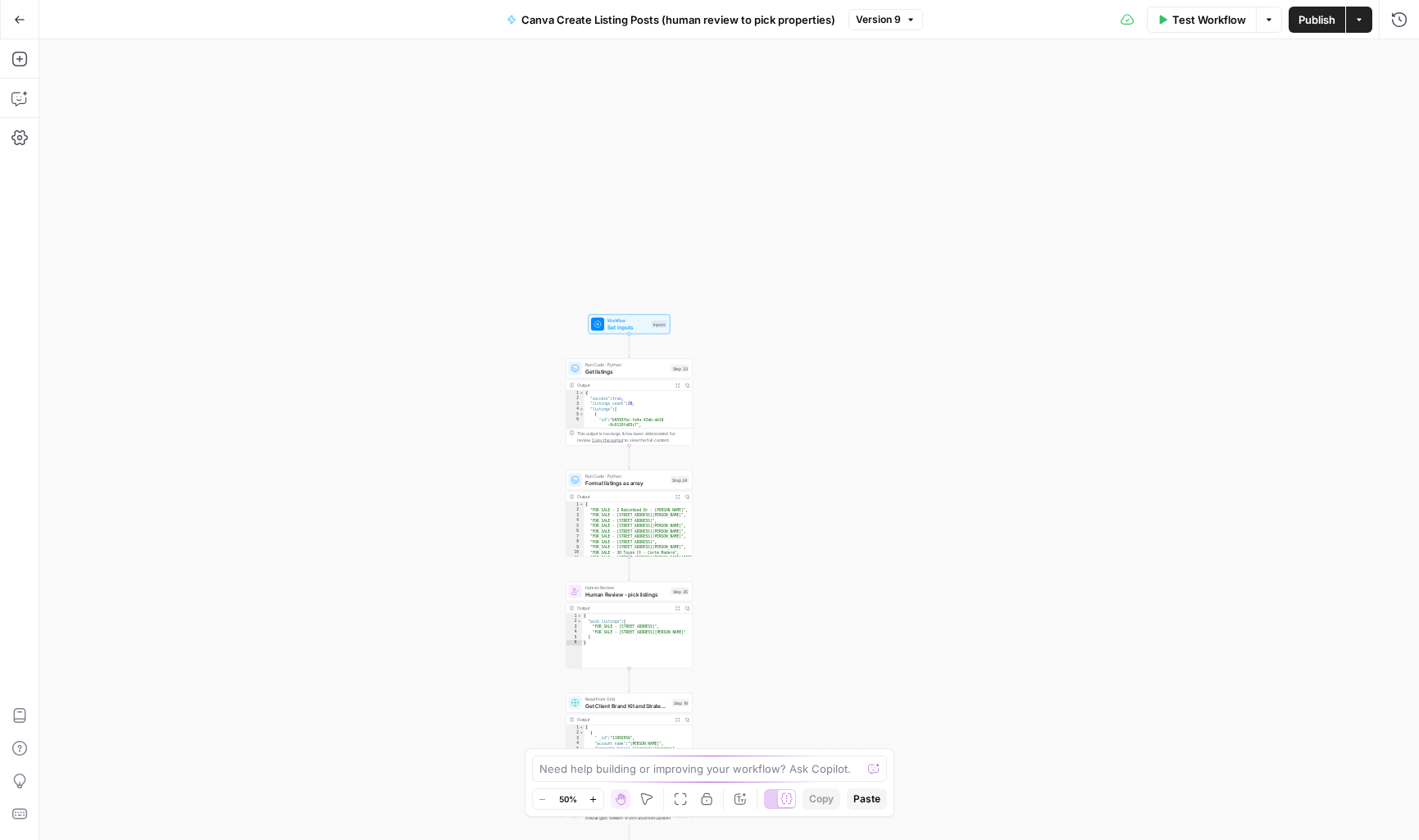
drag, startPoint x: 532, startPoint y: 99, endPoint x: 524, endPoint y: 444, distance: 345.1
click at [524, 444] on div "true false Workflow Set Inputs Inputs Run Code · Python Get listings Step 33 Ou…" at bounding box center [729, 440] width 1380 height 801
click at [618, 369] on span "Get listings" at bounding box center [627, 371] width 83 height 8
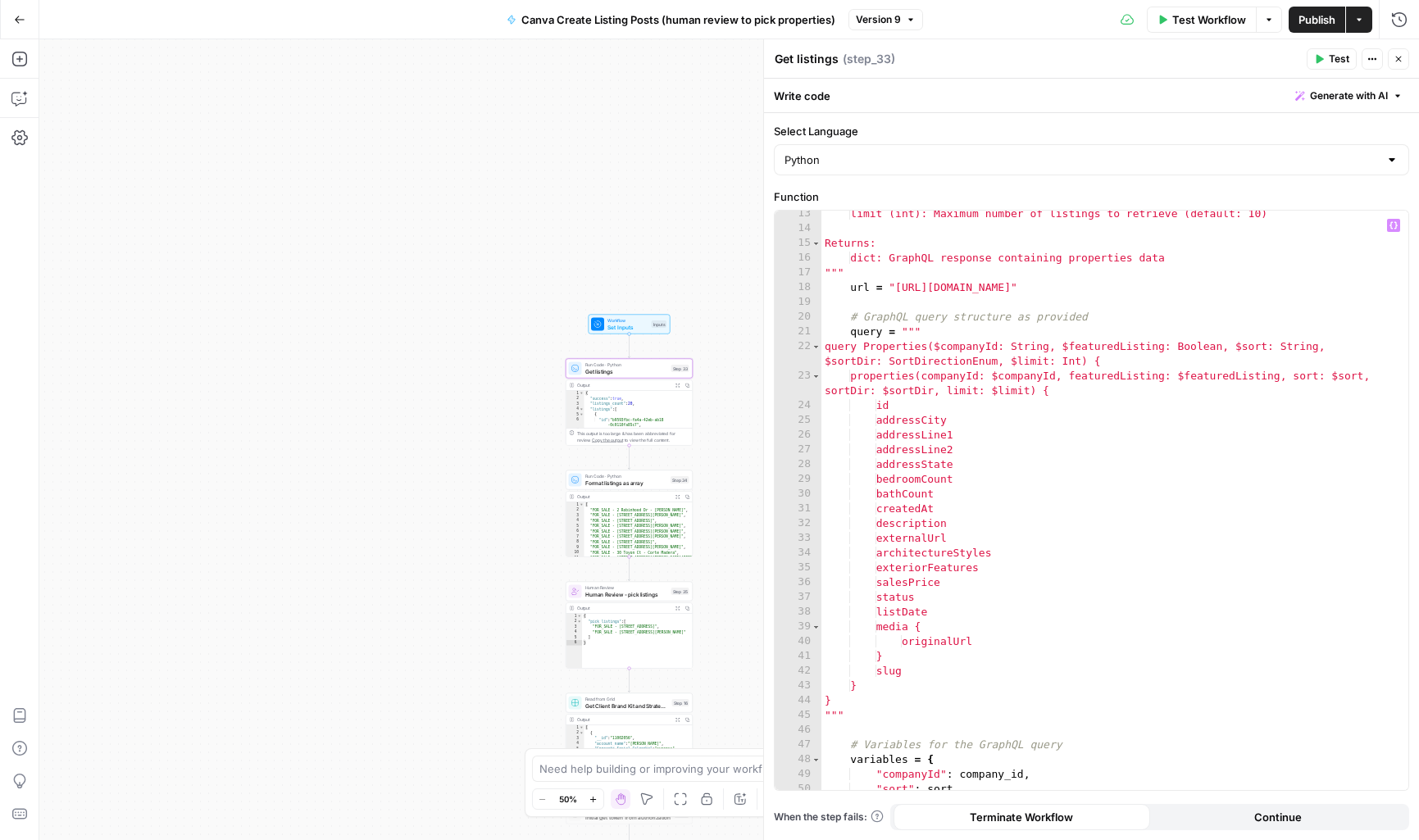
scroll to position [197, 0]
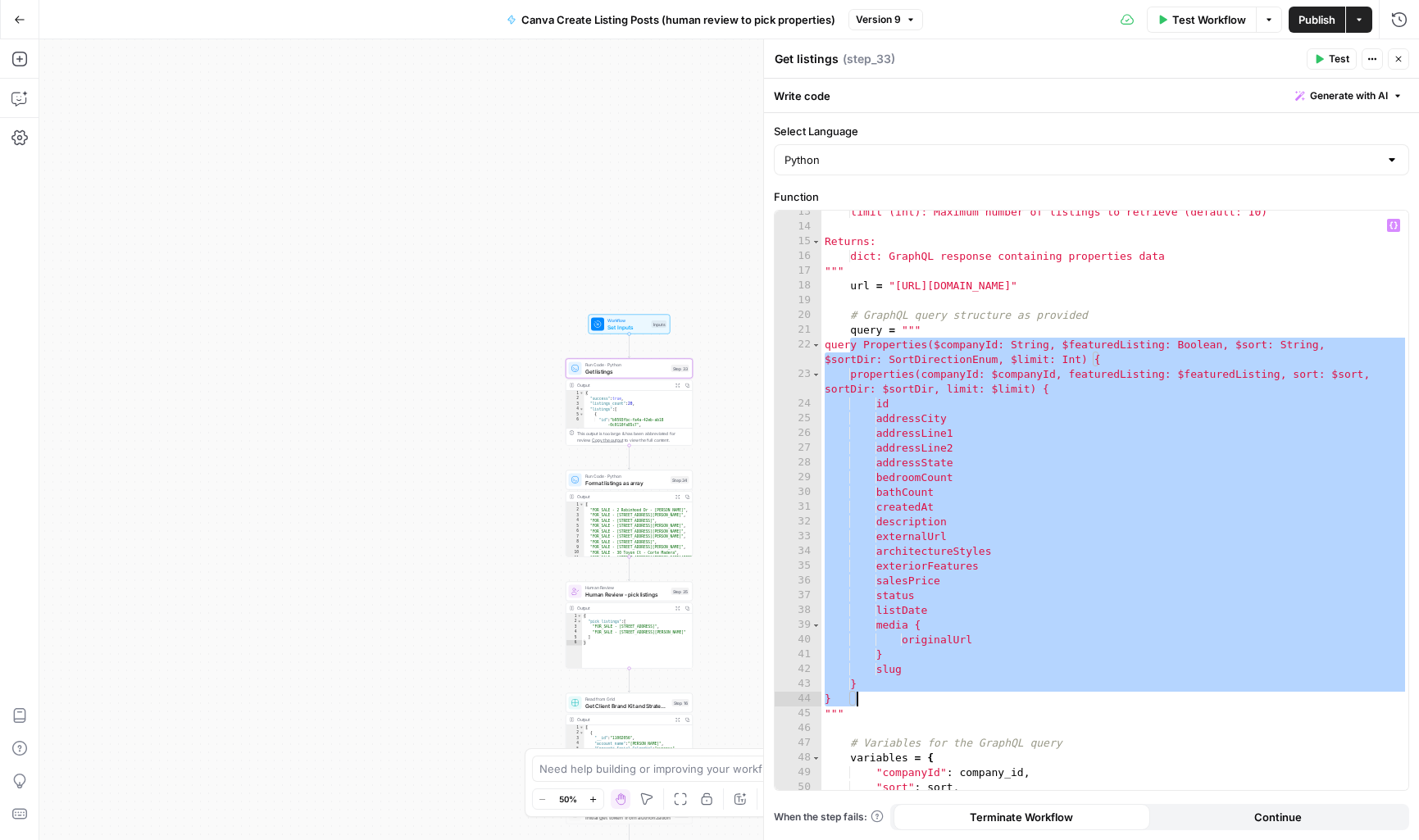
drag, startPoint x: 848, startPoint y: 343, endPoint x: 918, endPoint y: 699, distance: 362.8
click at [918, 699] on div "limit (int): Maximum number of listings to retrieve (default: 10) Returns: dict…" at bounding box center [1115, 509] width 587 height 609
type textarea "* *****"
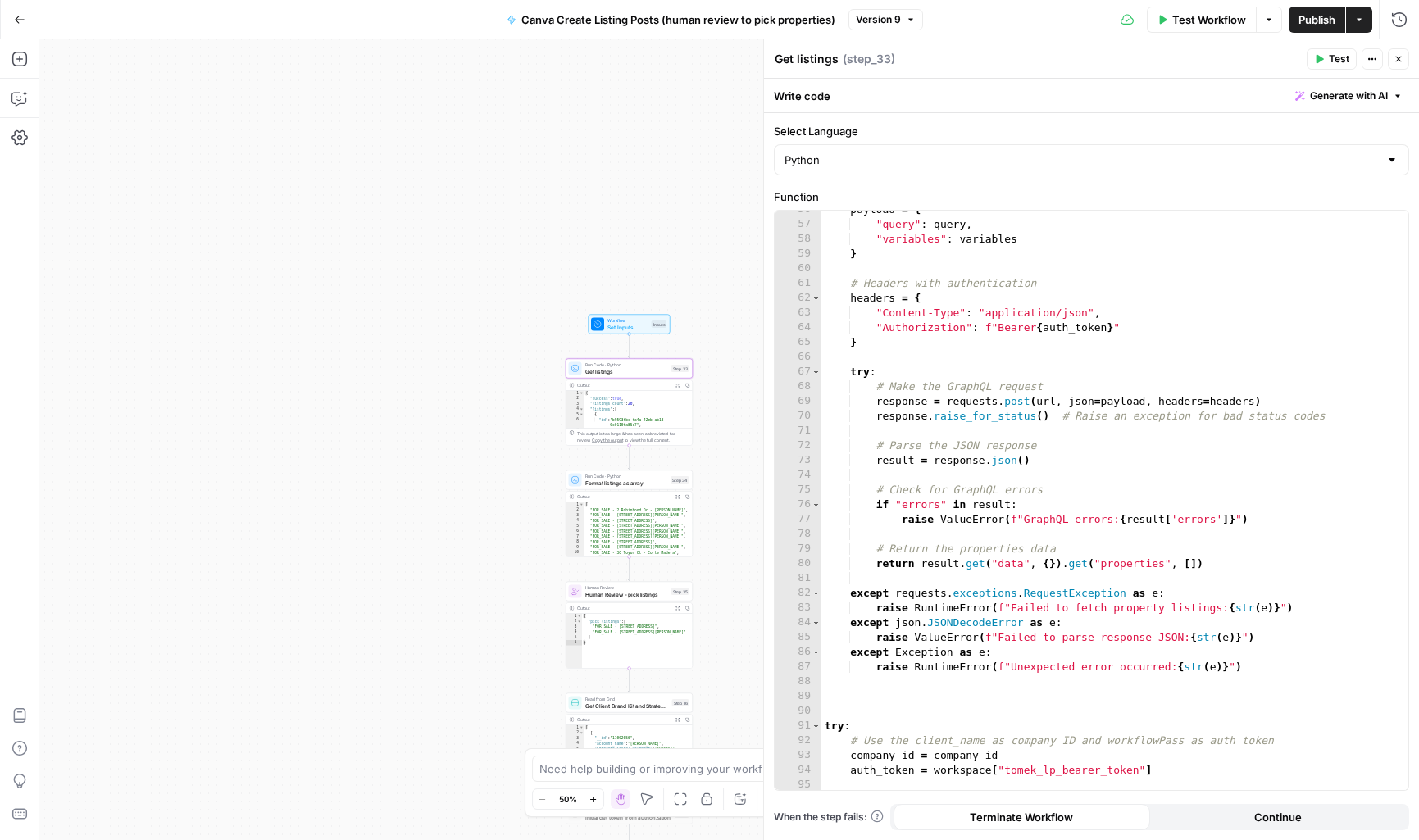
scroll to position [1235, 0]
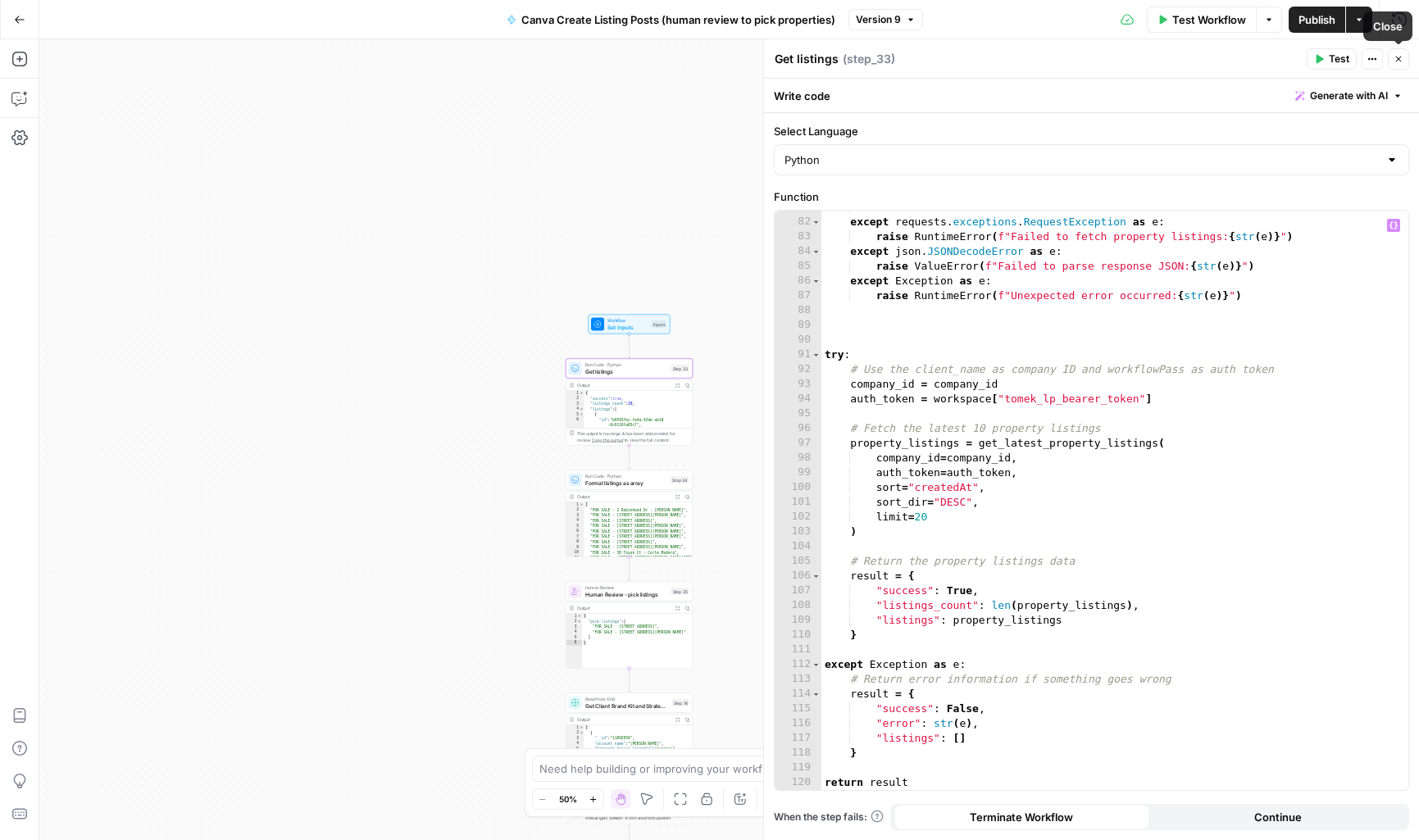
click at [1403, 61] on icon "button" at bounding box center [1399, 59] width 10 height 10
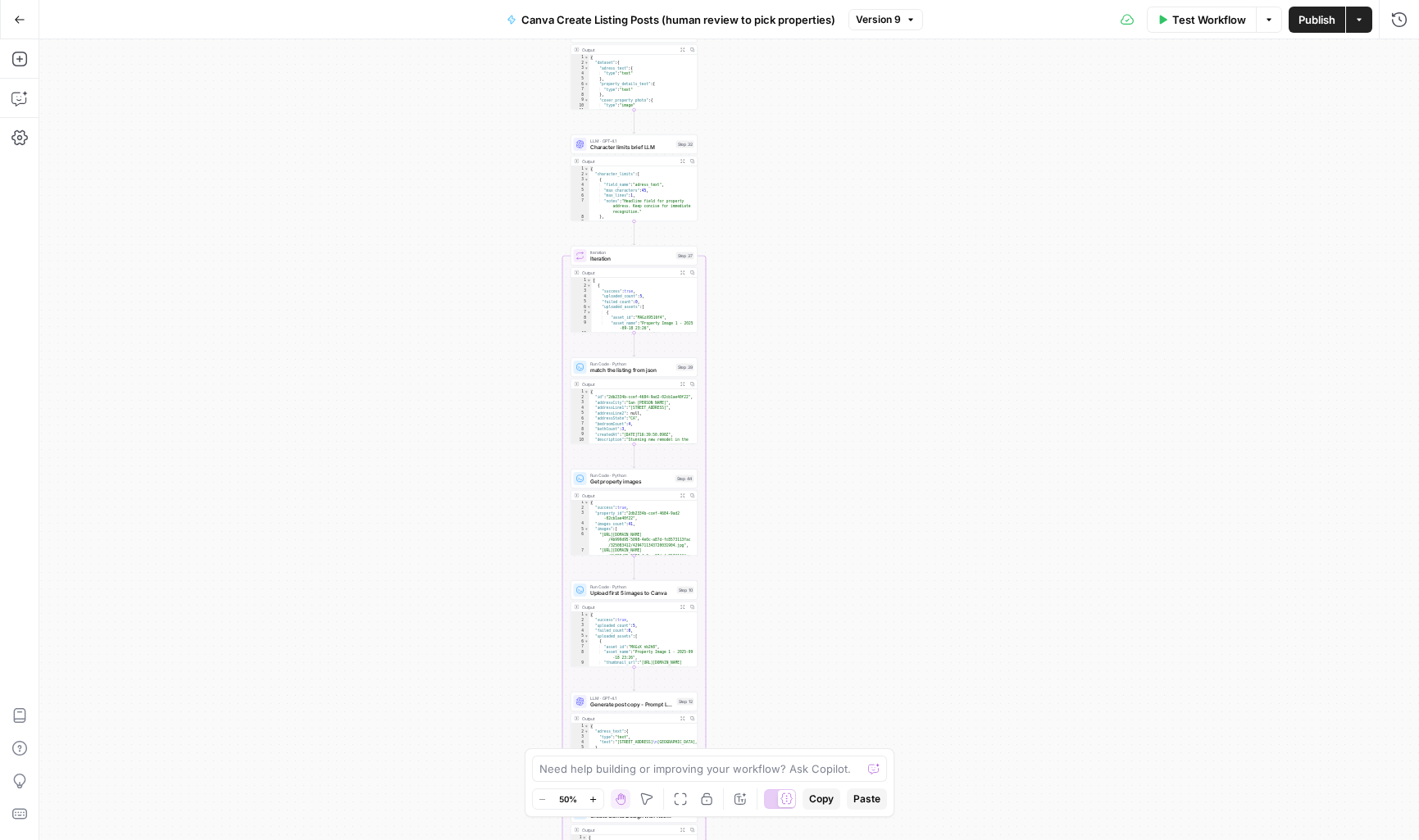
scroll to position [2, 0]
click at [628, 481] on span "Get property images" at bounding box center [631, 481] width 82 height 8
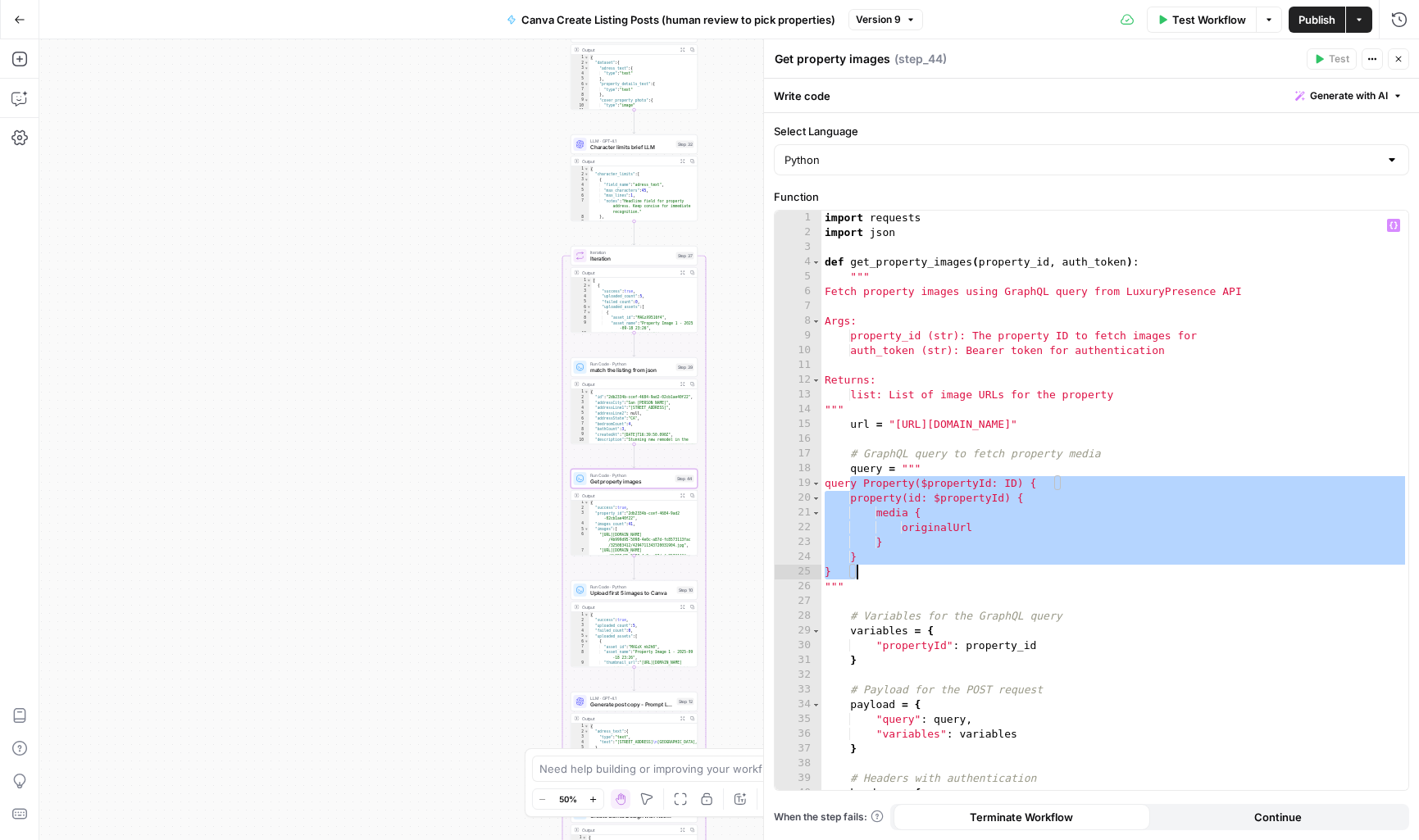
drag, startPoint x: 849, startPoint y: 483, endPoint x: 872, endPoint y: 571, distance: 91.0
click at [872, 571] on div "import requests import json def get_property_images ( property_id , auth_token …" at bounding box center [1115, 515] width 587 height 609
type textarea "* *****"
click at [1401, 61] on icon "button" at bounding box center [1399, 60] width 5 height 5
